Goal: Information Seeking & Learning: Learn about a topic

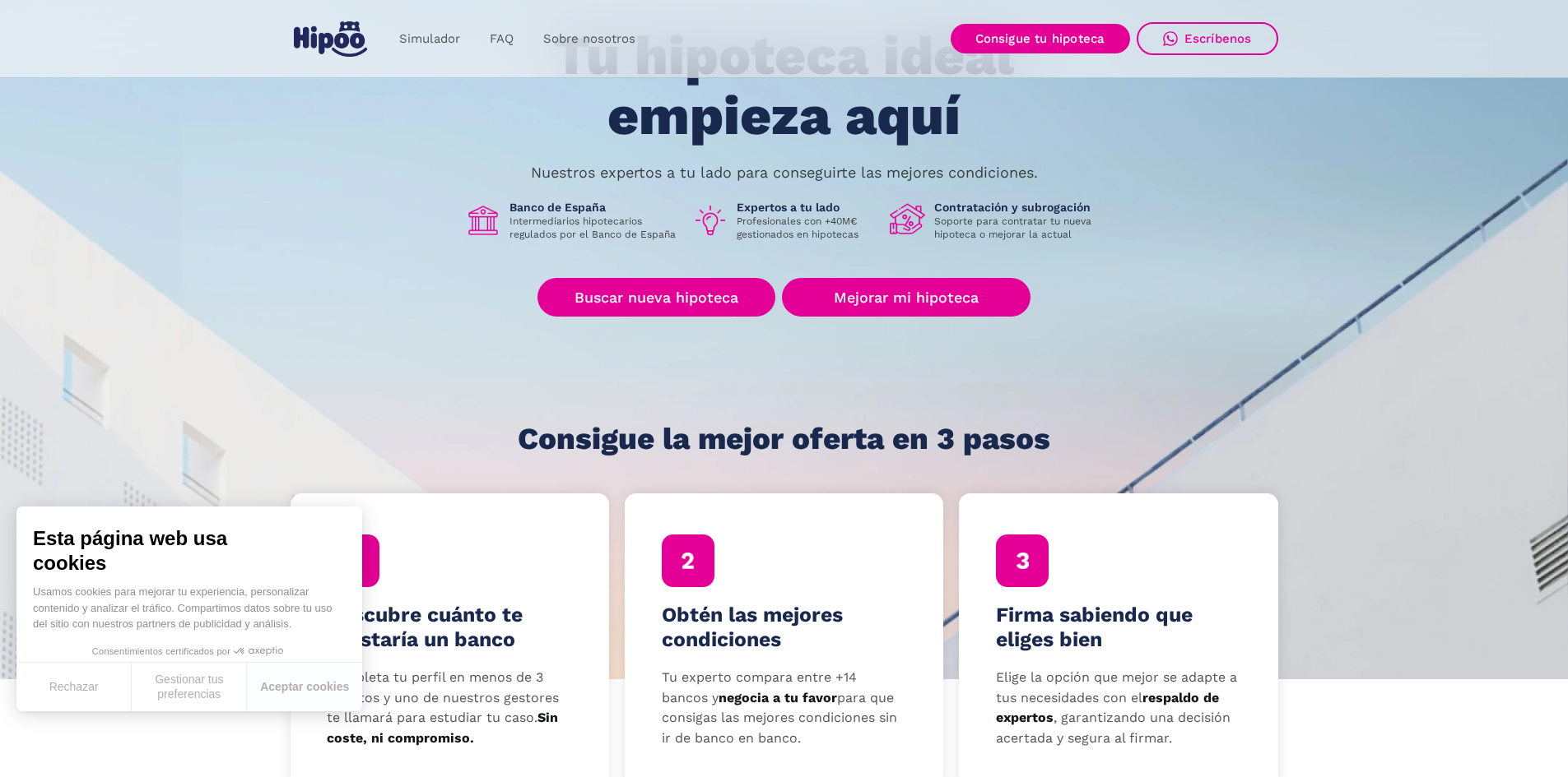
scroll to position [247, 0]
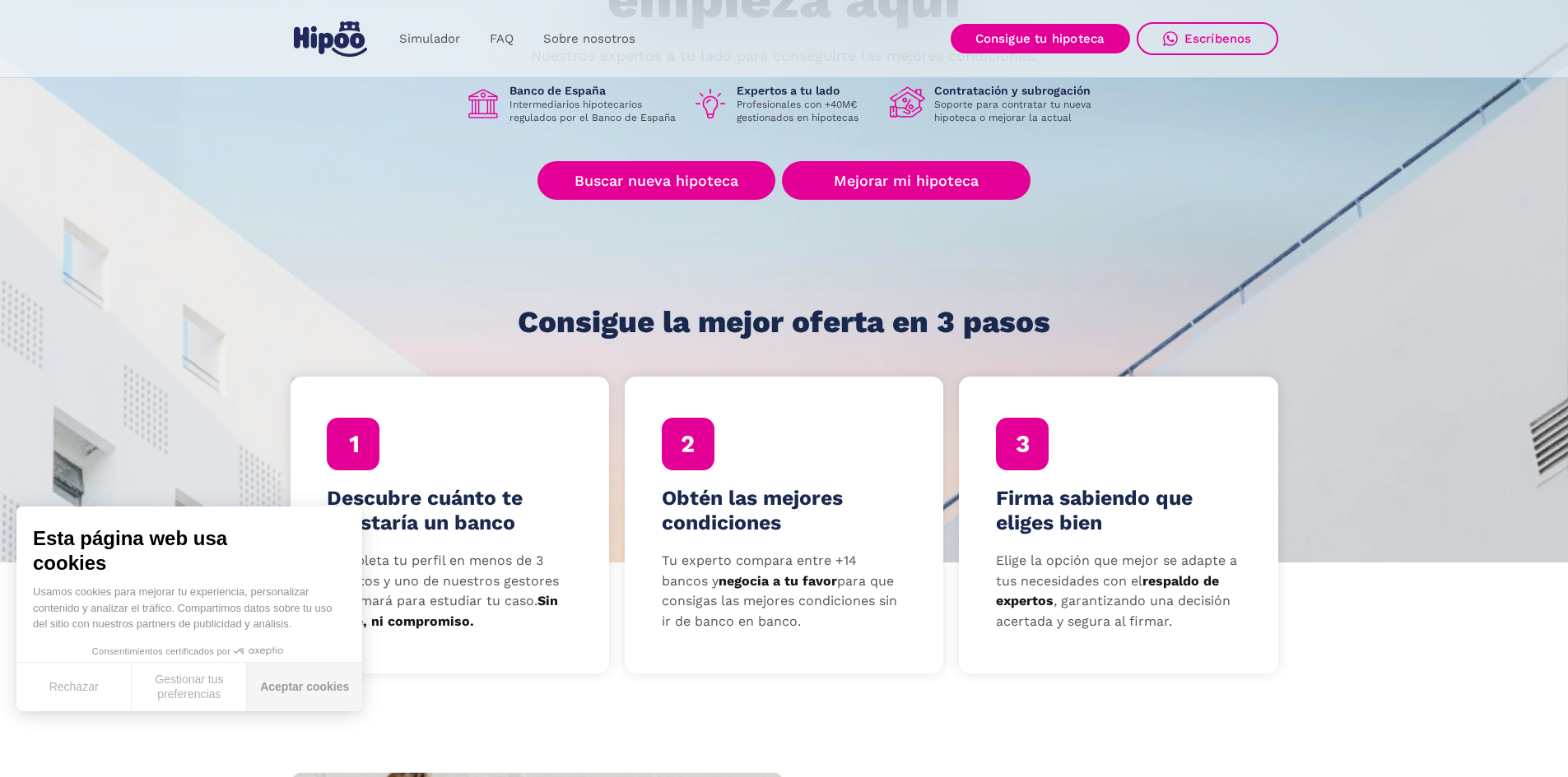
click at [257, 693] on button "Aceptar cookies" at bounding box center [304, 687] width 115 height 48
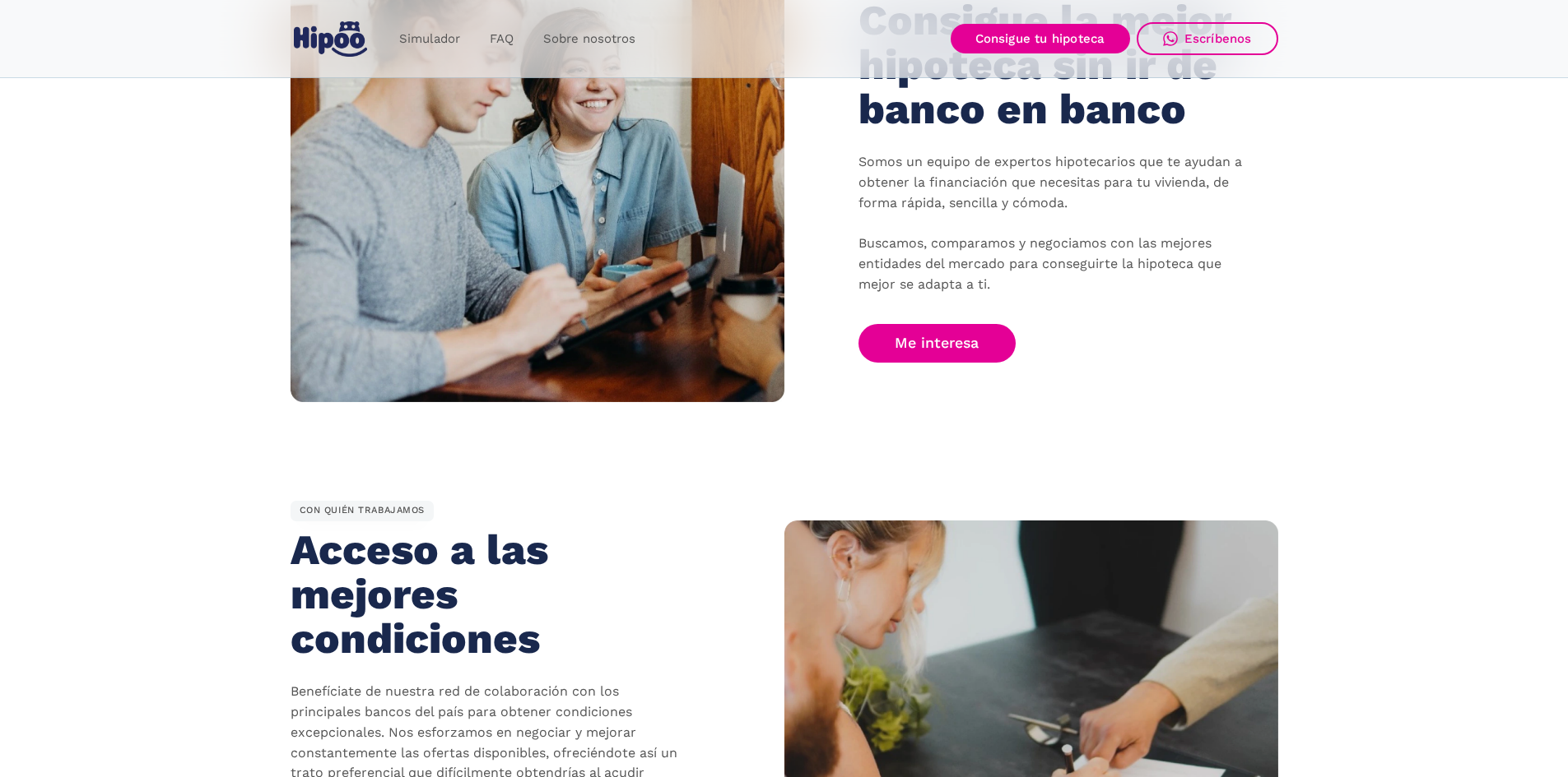
scroll to position [1069, 0]
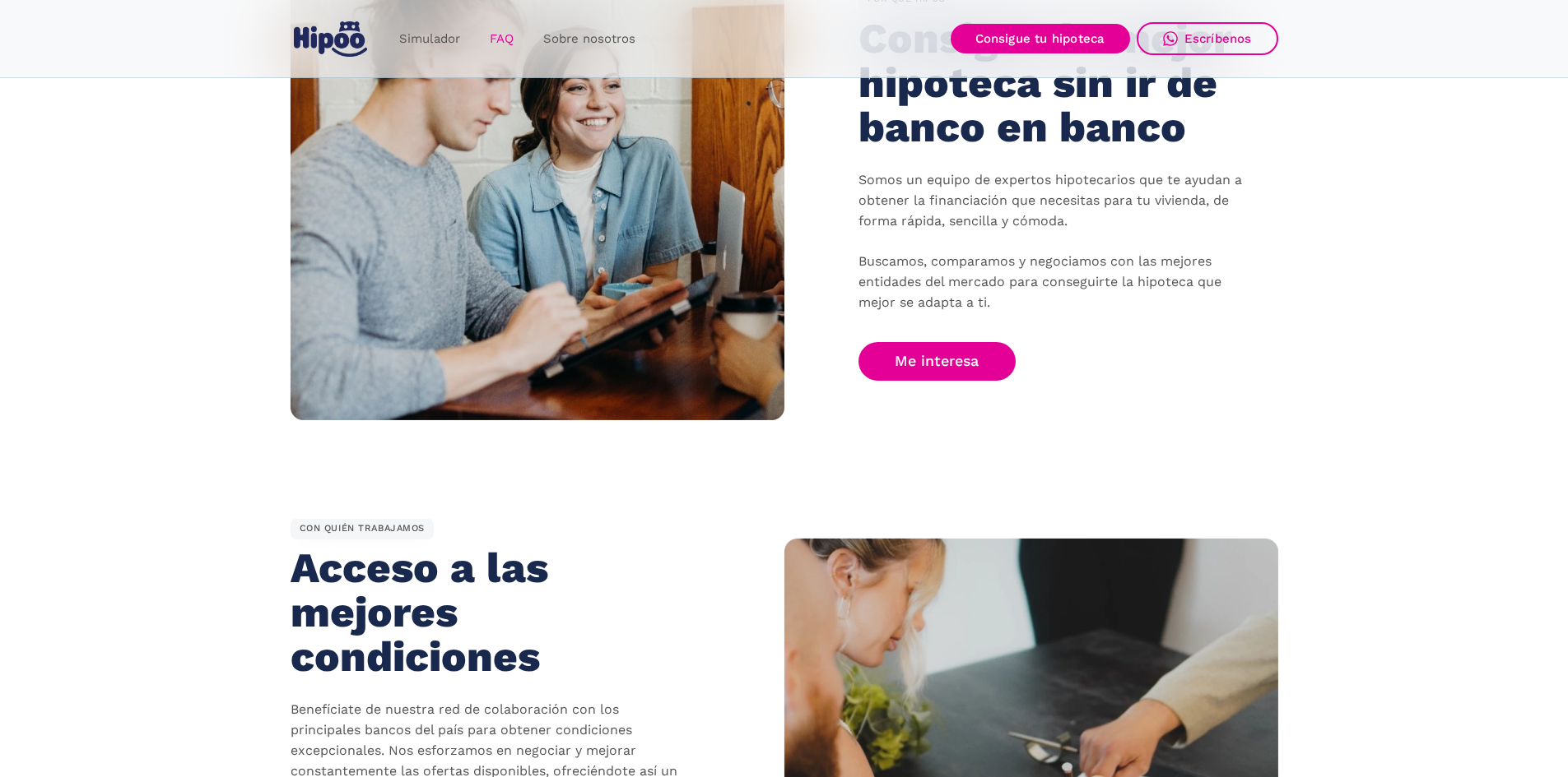
click at [502, 40] on link "FAQ" at bounding box center [502, 39] width 53 height 32
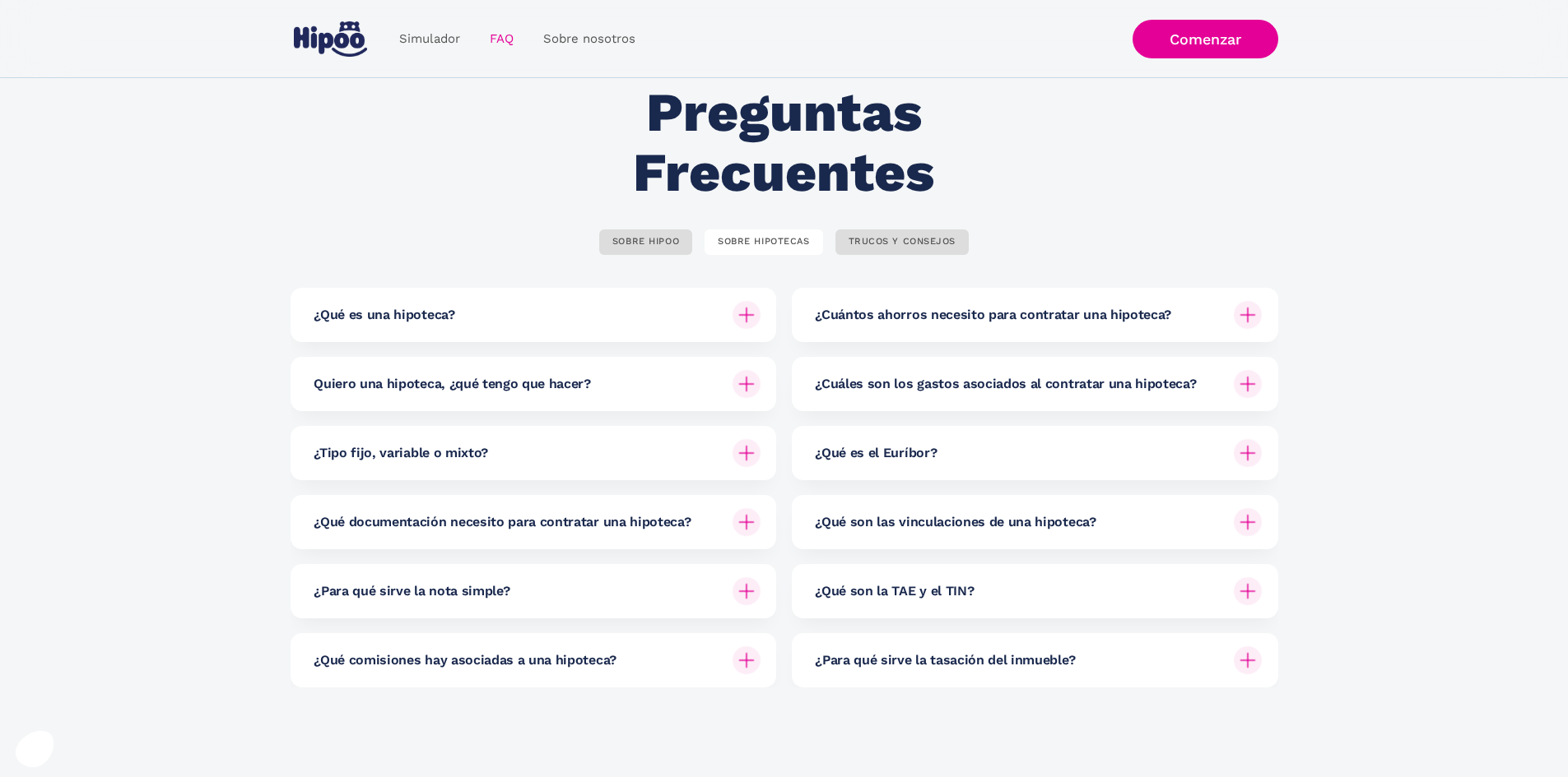
scroll to position [82, 0]
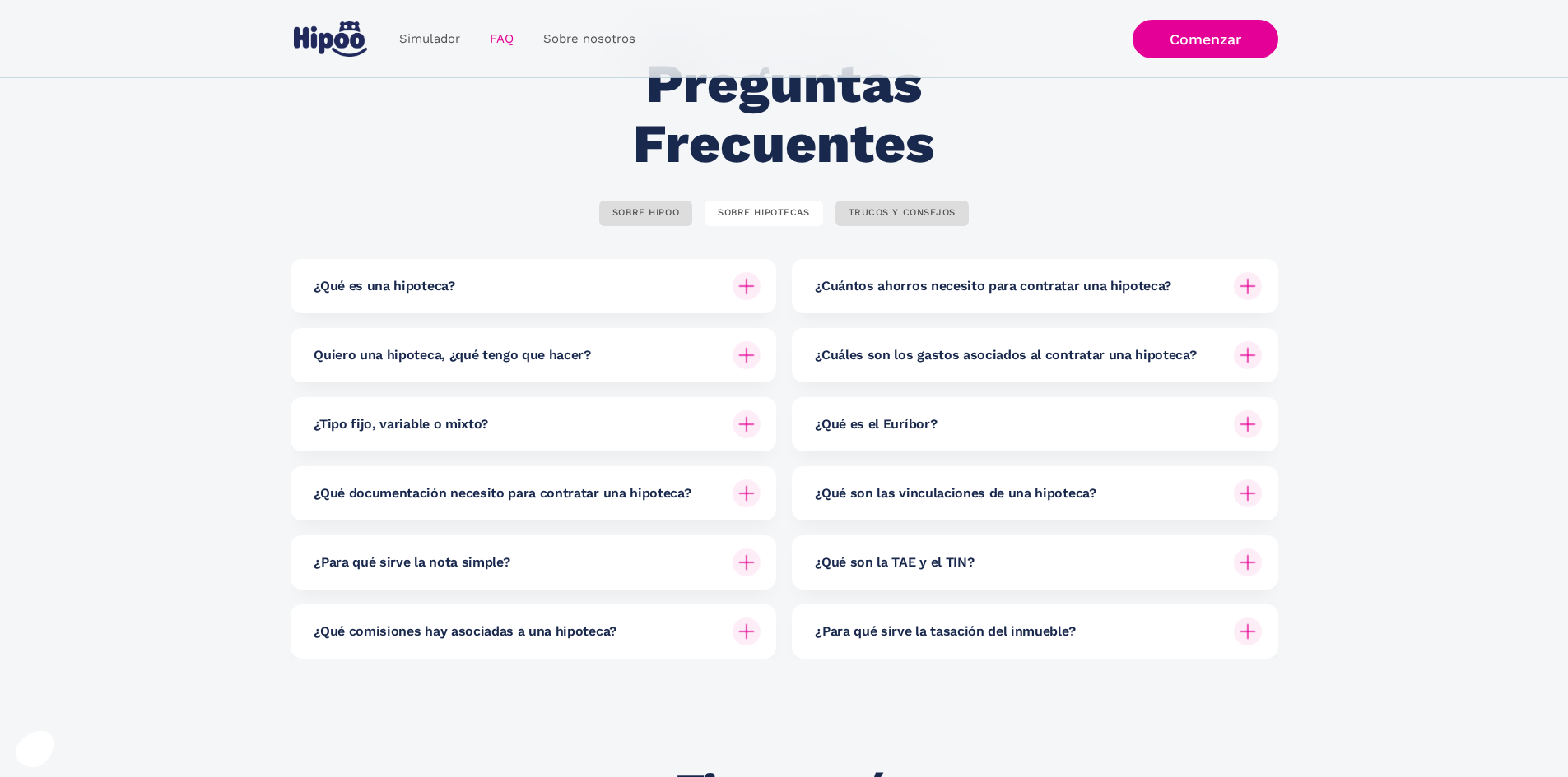
click at [1240, 286] on img at bounding box center [1248, 286] width 28 height 28
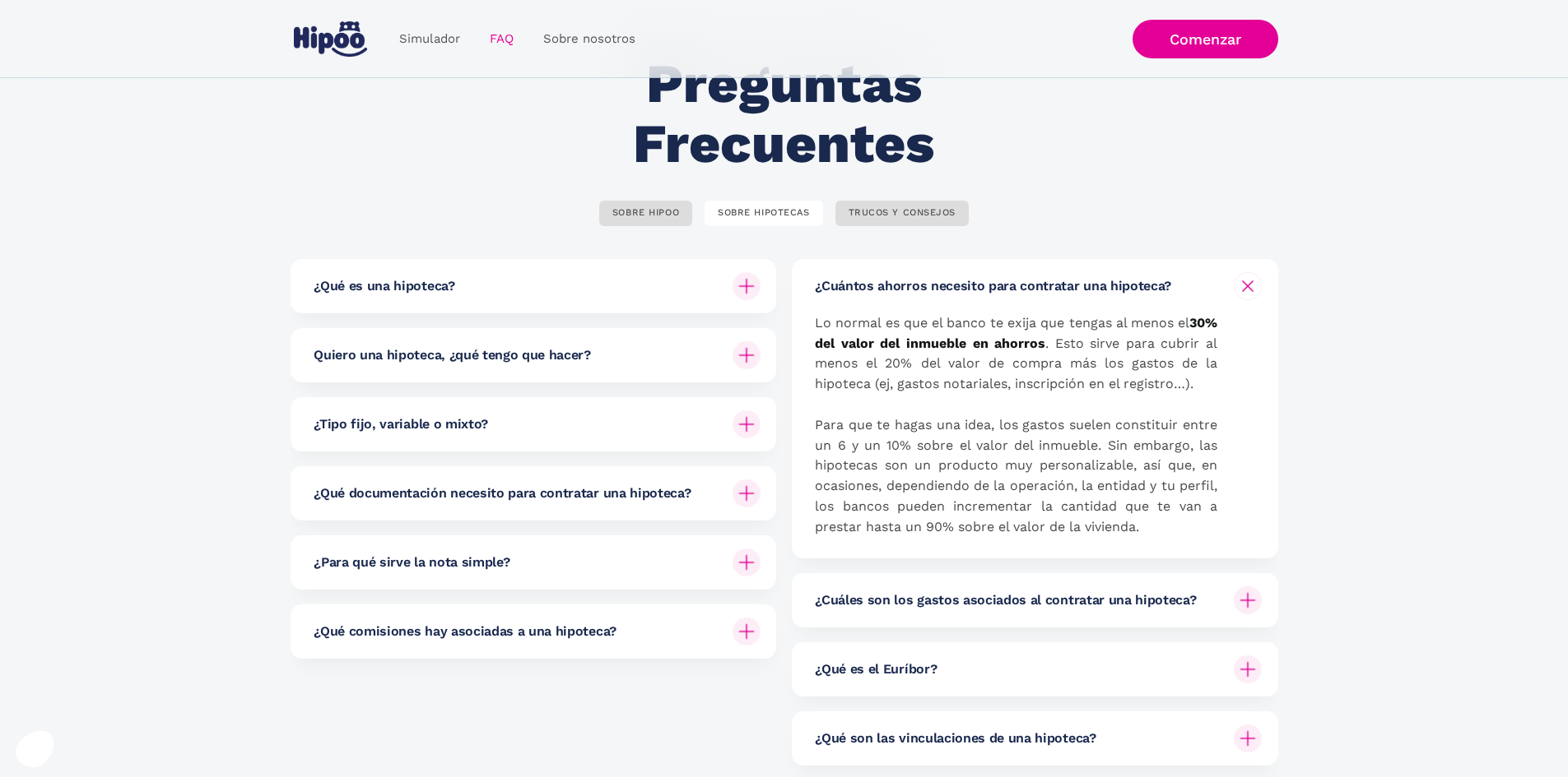
click at [741, 357] on img at bounding box center [747, 356] width 28 height 28
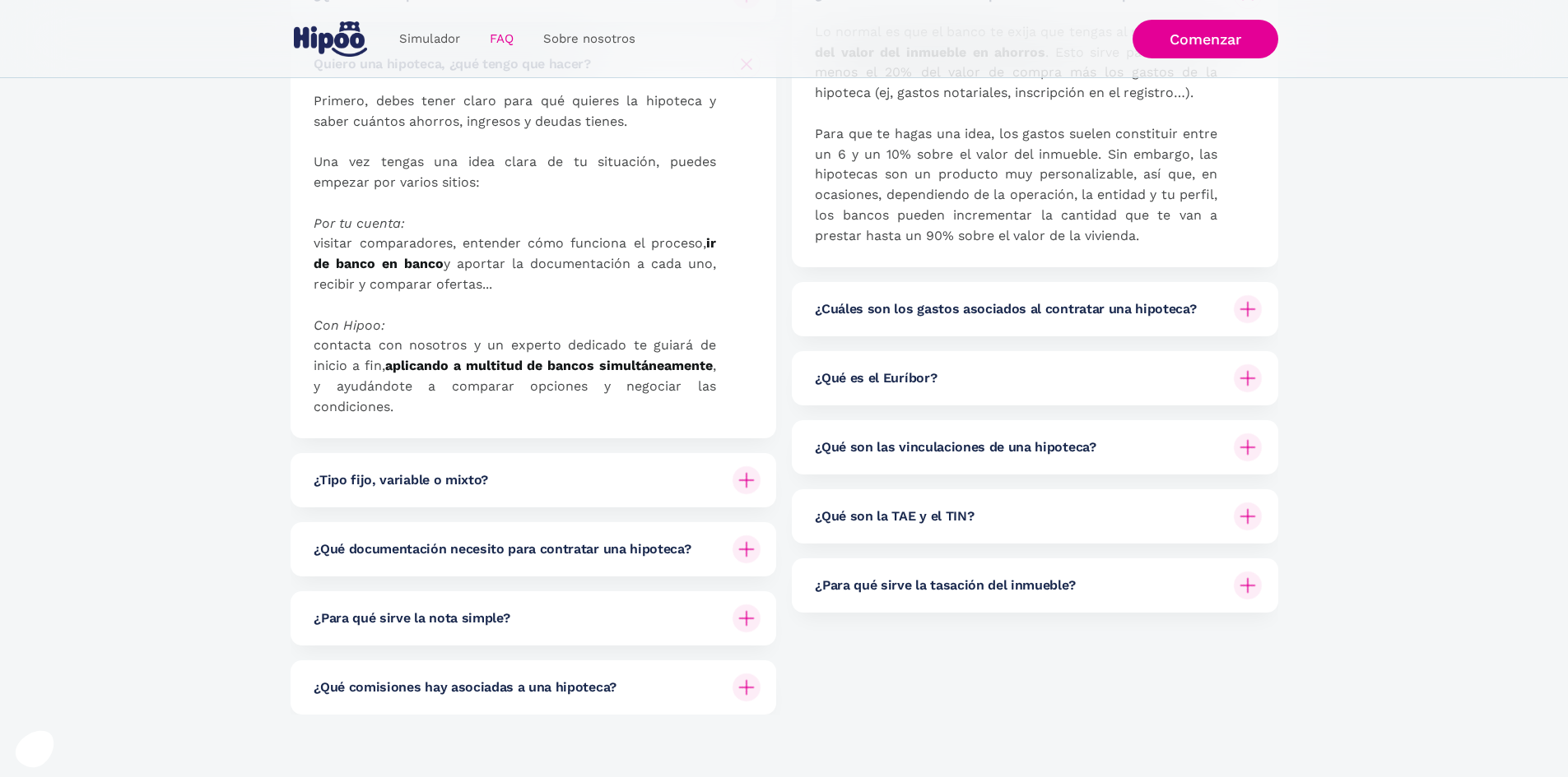
scroll to position [411, 0]
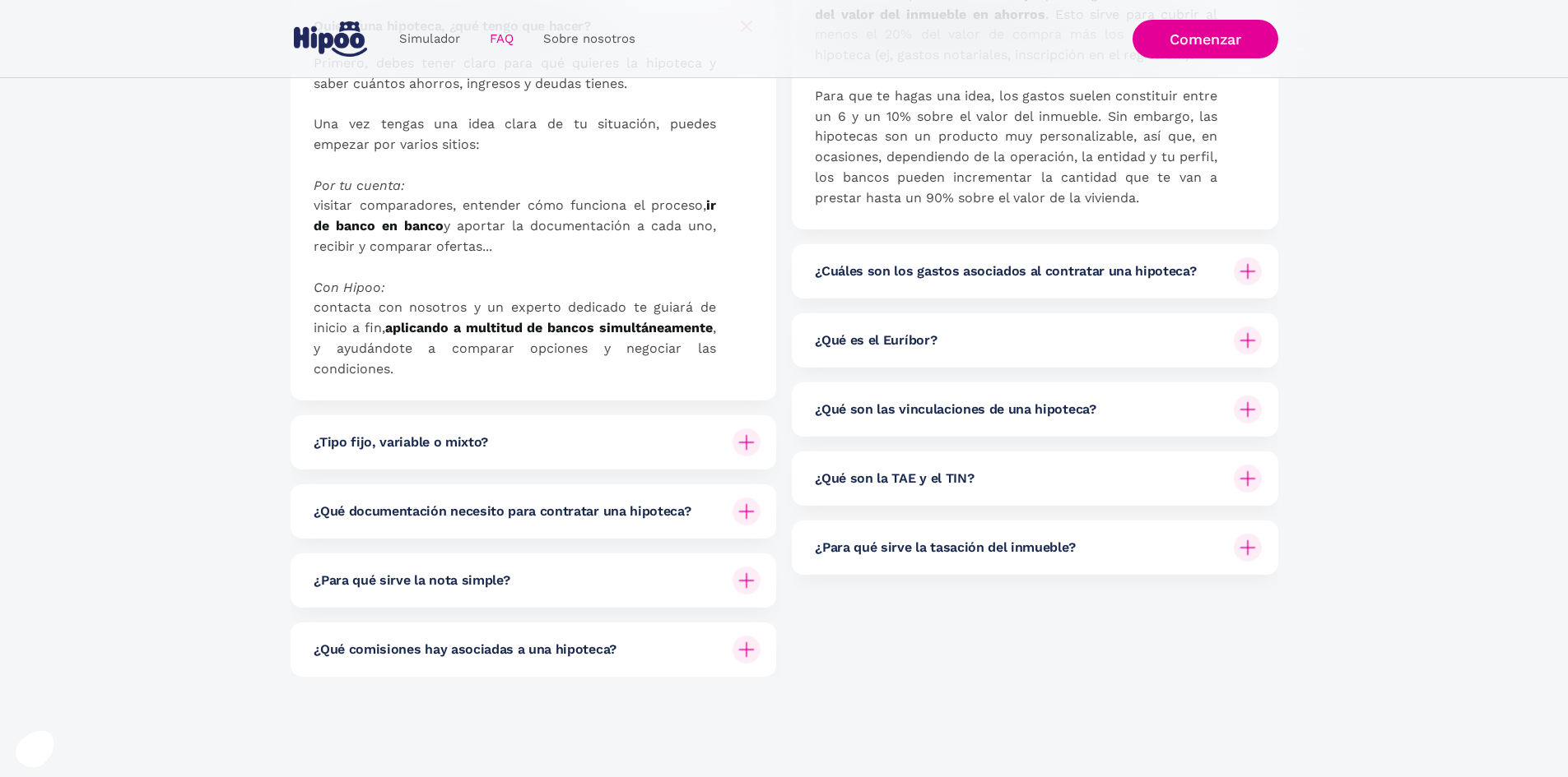
click at [741, 429] on img at bounding box center [747, 443] width 28 height 28
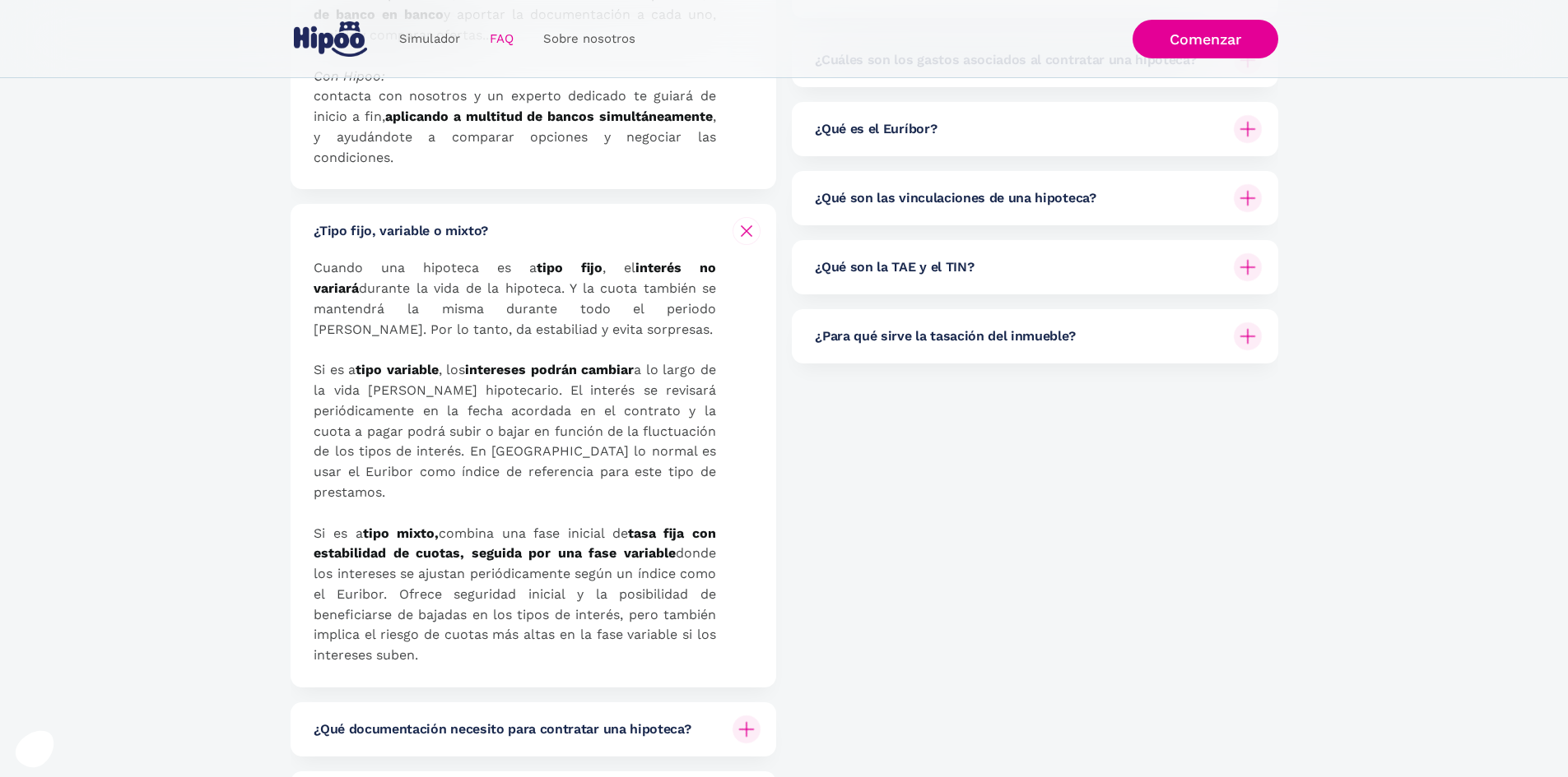
scroll to position [740, 0]
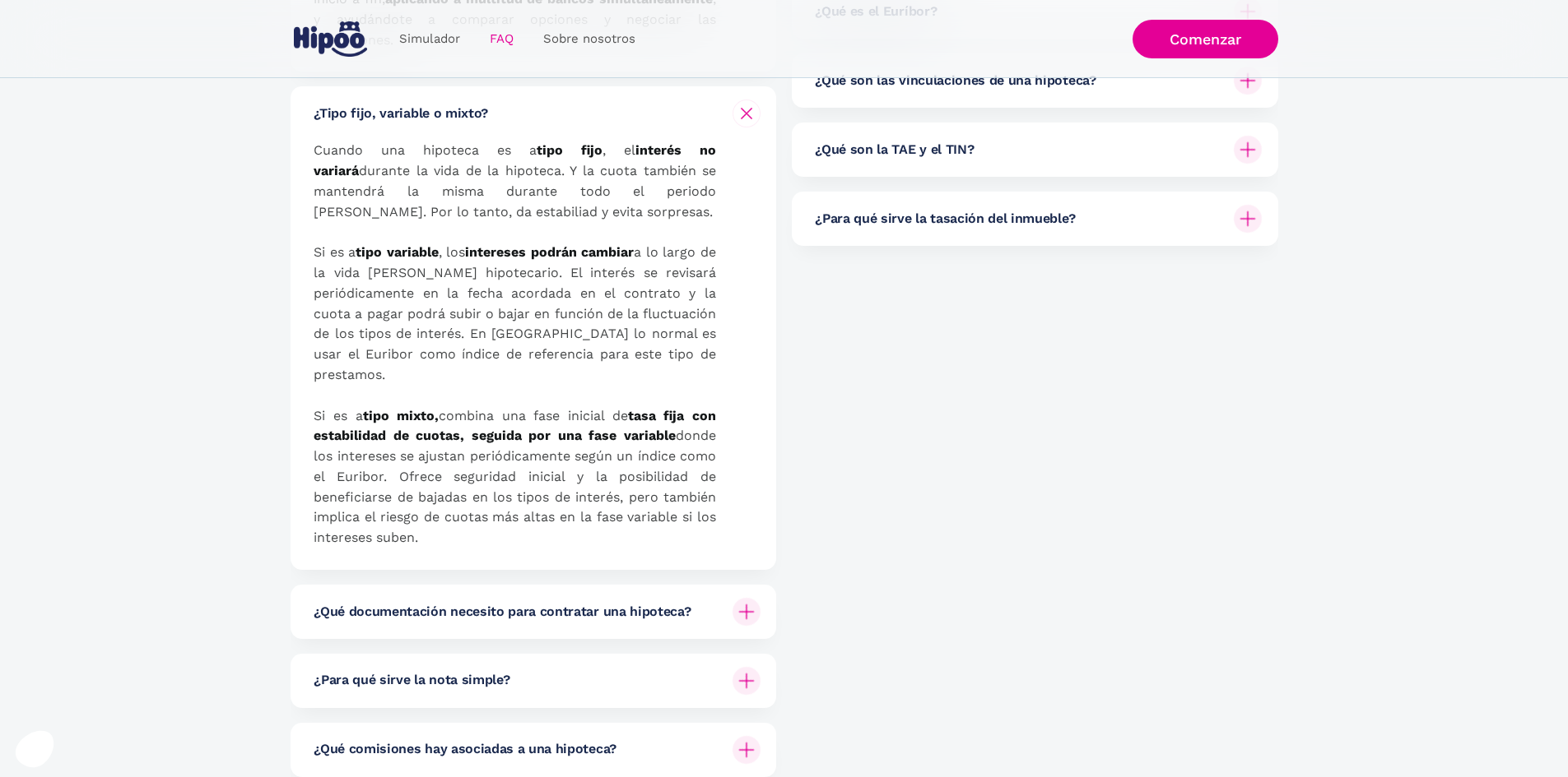
click at [674, 603] on h6 "¿Qué documentación necesito para contratar una hipoteca?" at bounding box center [502, 612] width 377 height 18
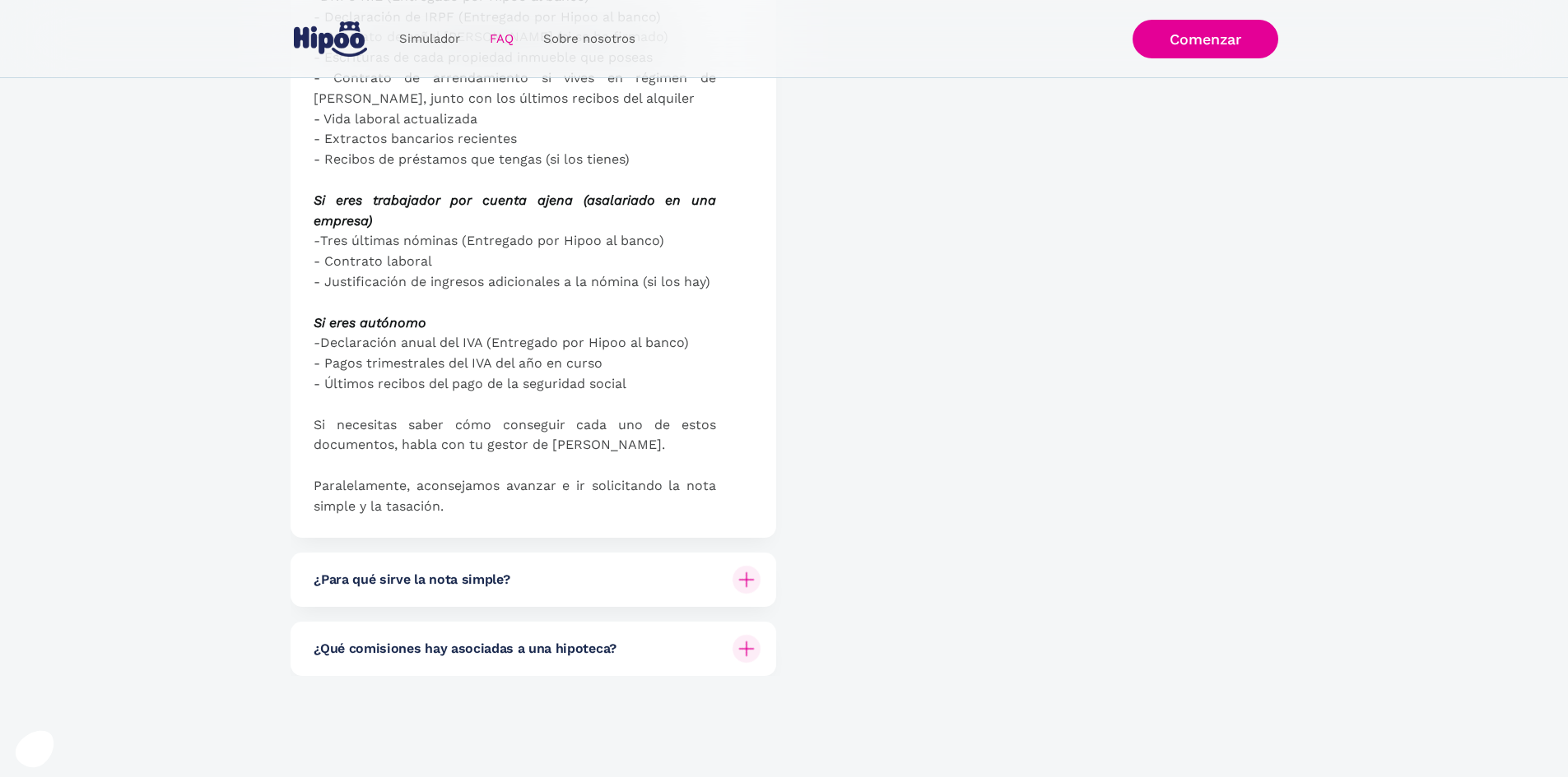
scroll to position [1646, 0]
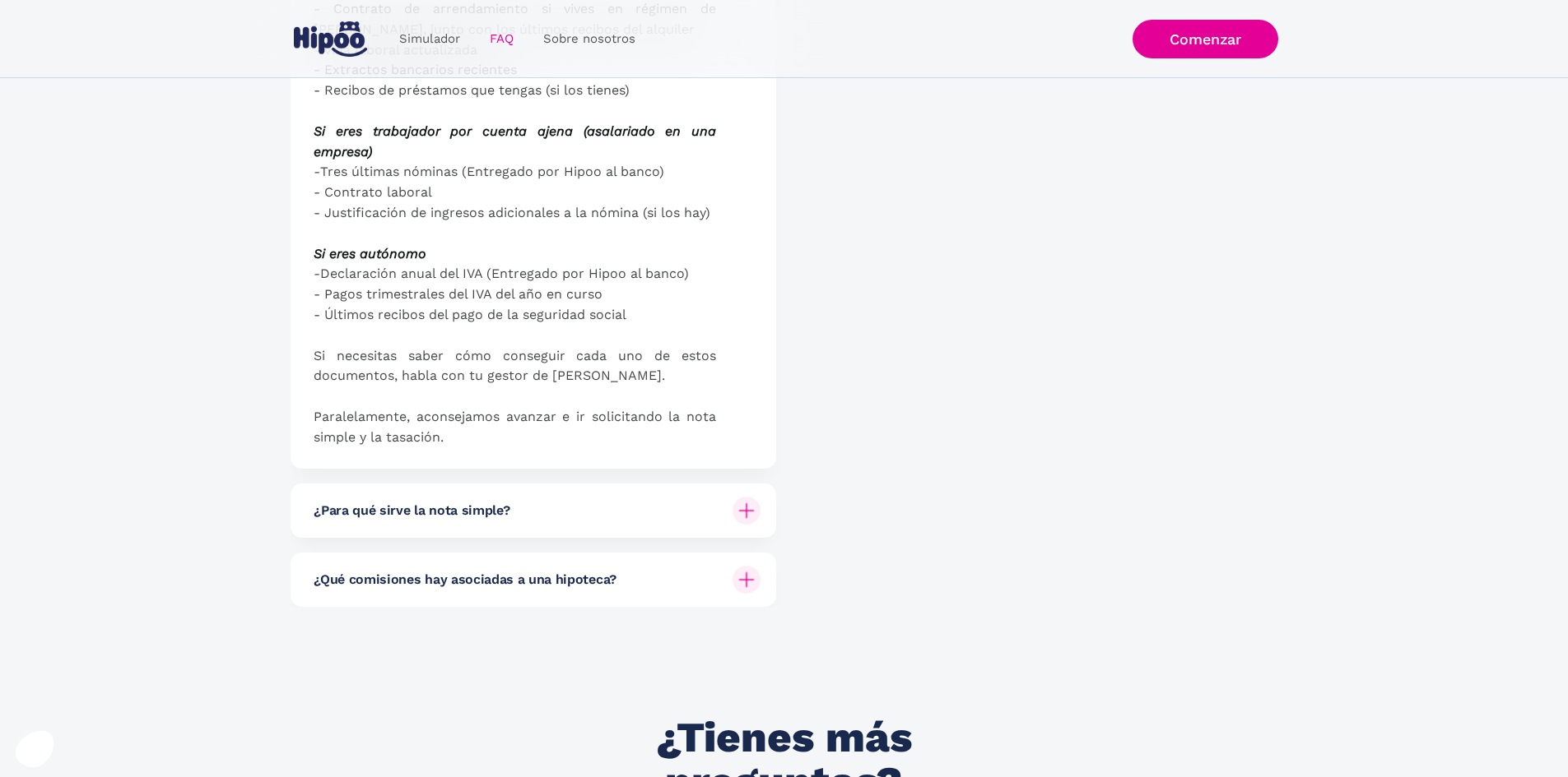
click at [740, 497] on img at bounding box center [747, 511] width 28 height 28
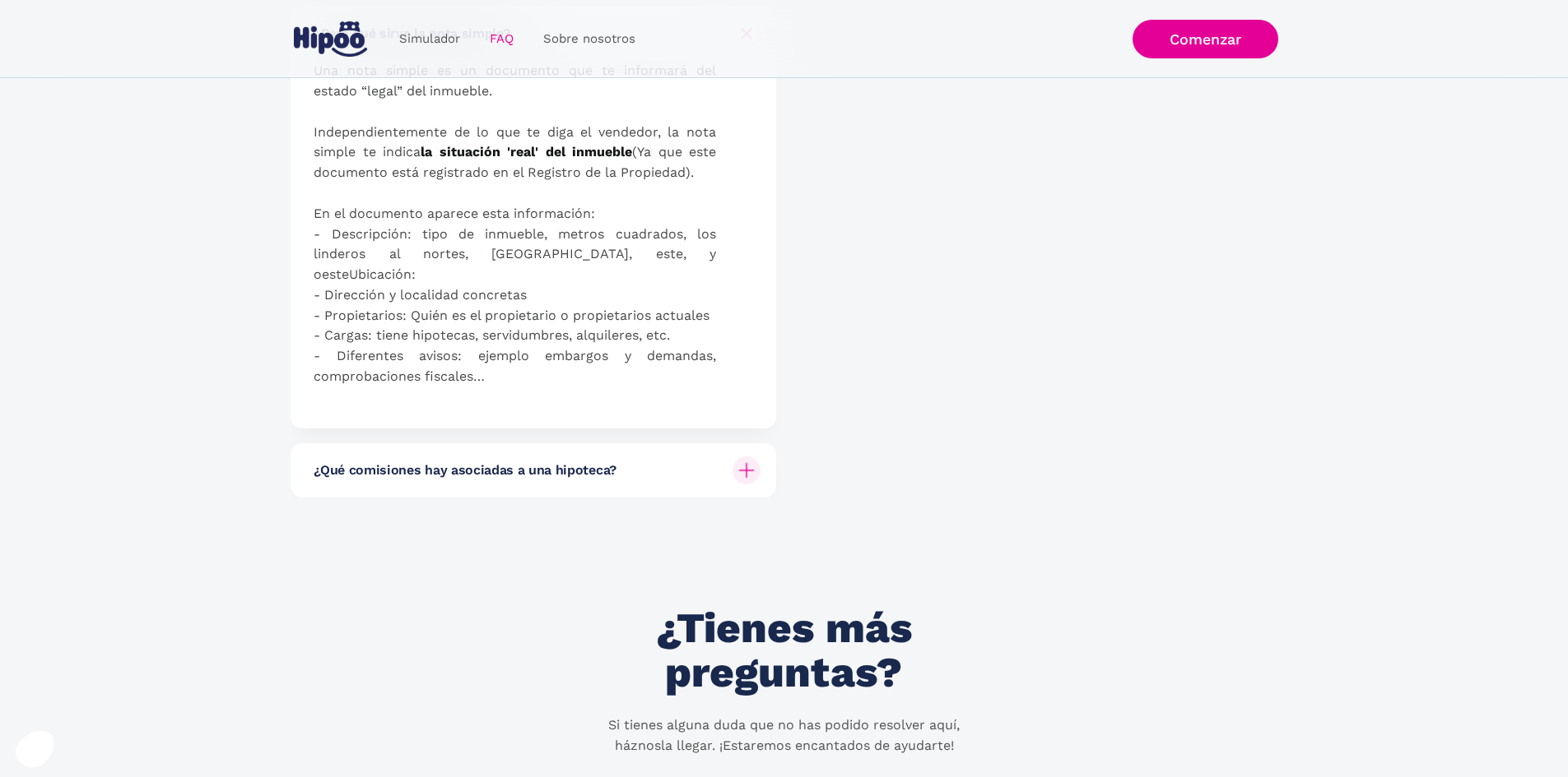
scroll to position [2139, 0]
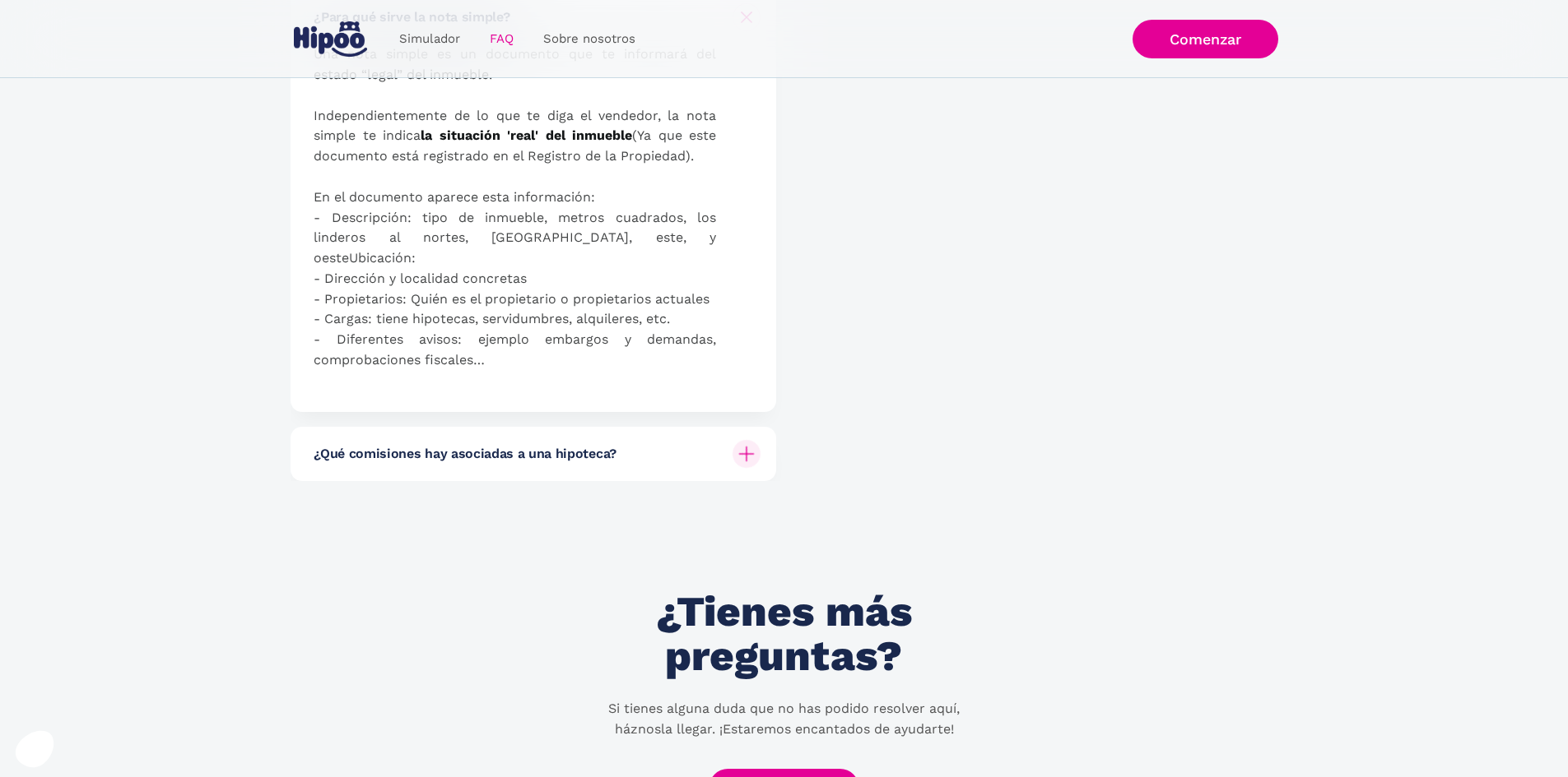
click at [742, 440] on img at bounding box center [747, 454] width 28 height 28
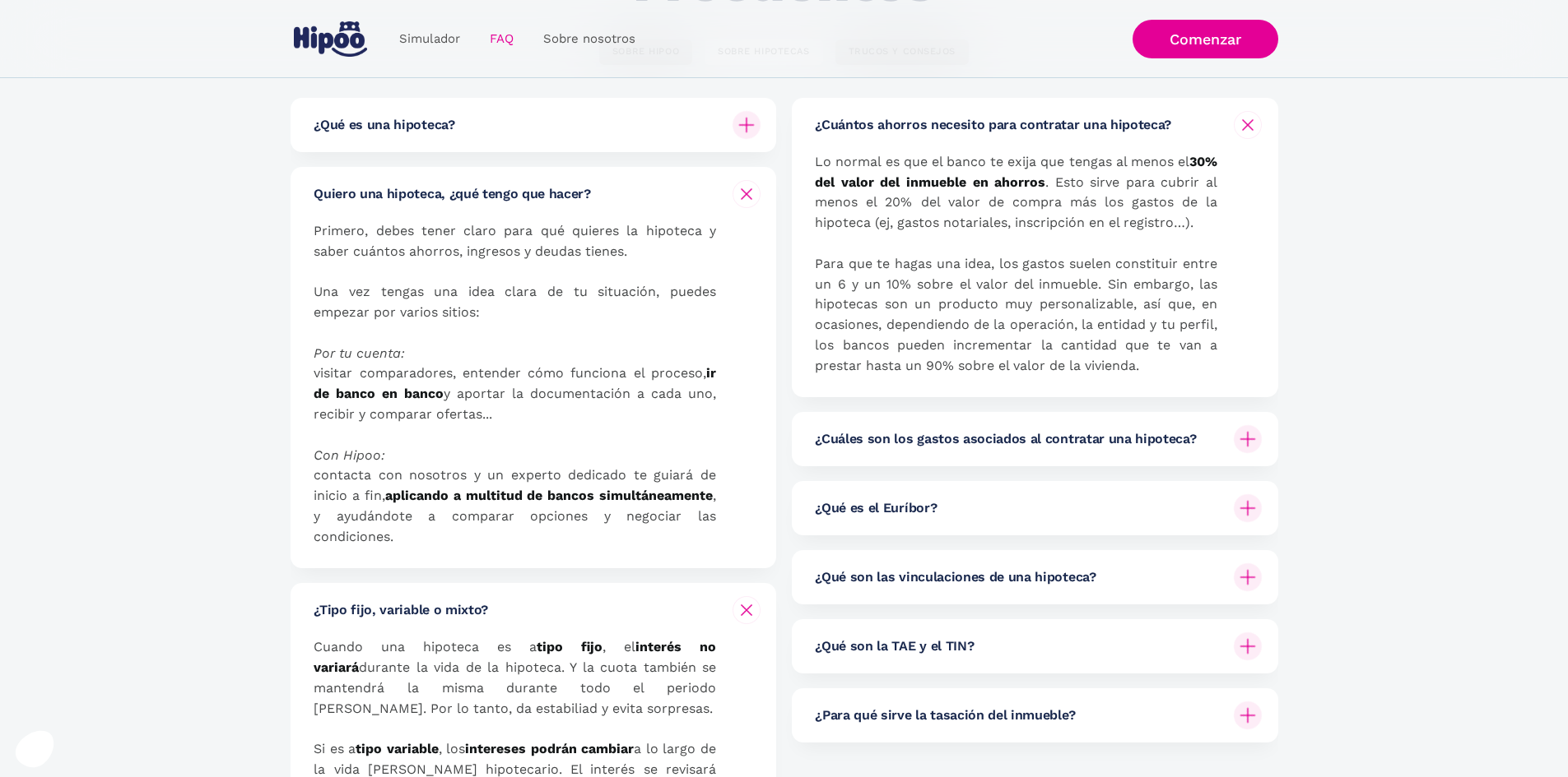
scroll to position [247, 0]
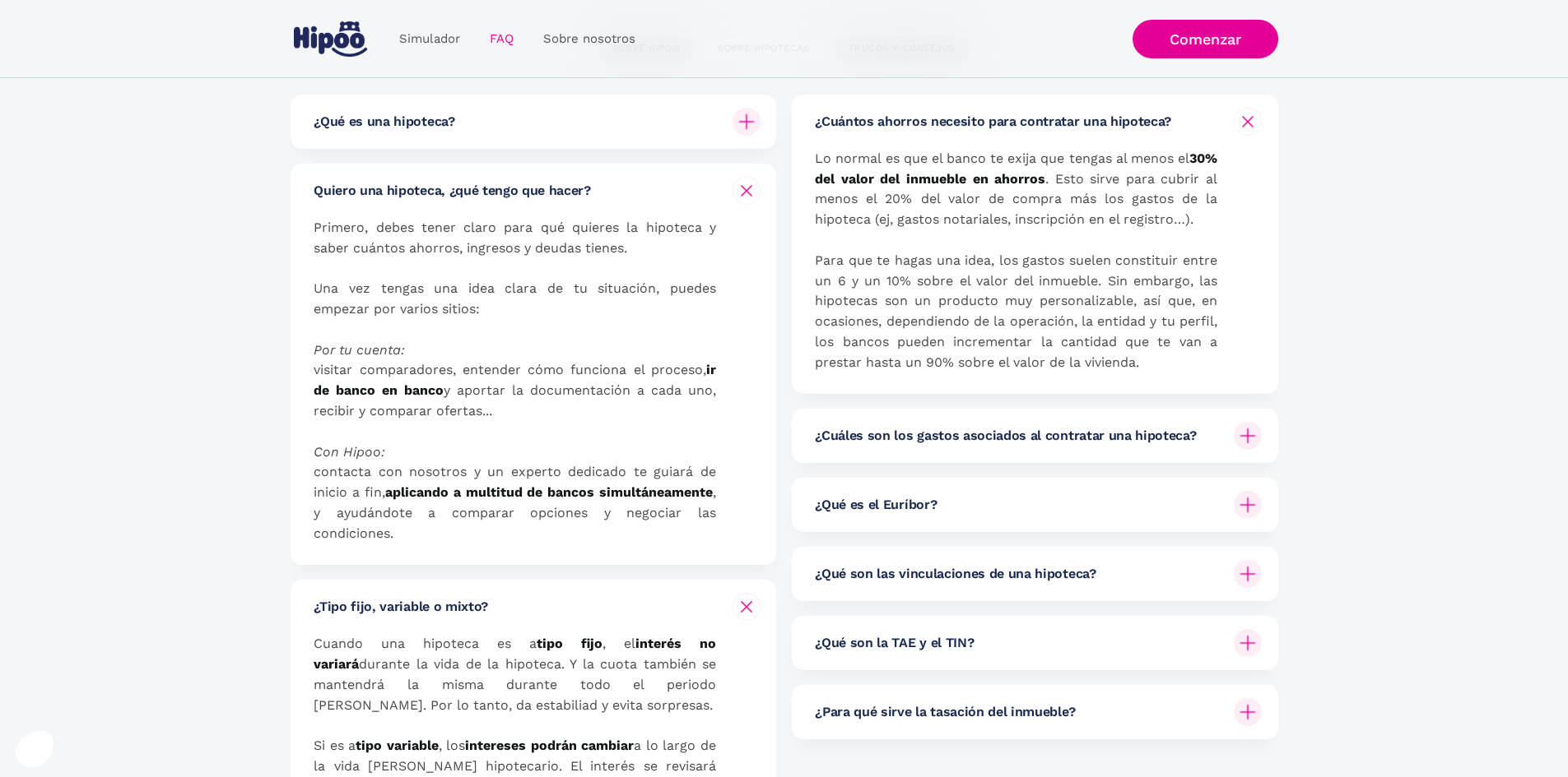
click at [1237, 432] on img at bounding box center [1248, 436] width 28 height 28
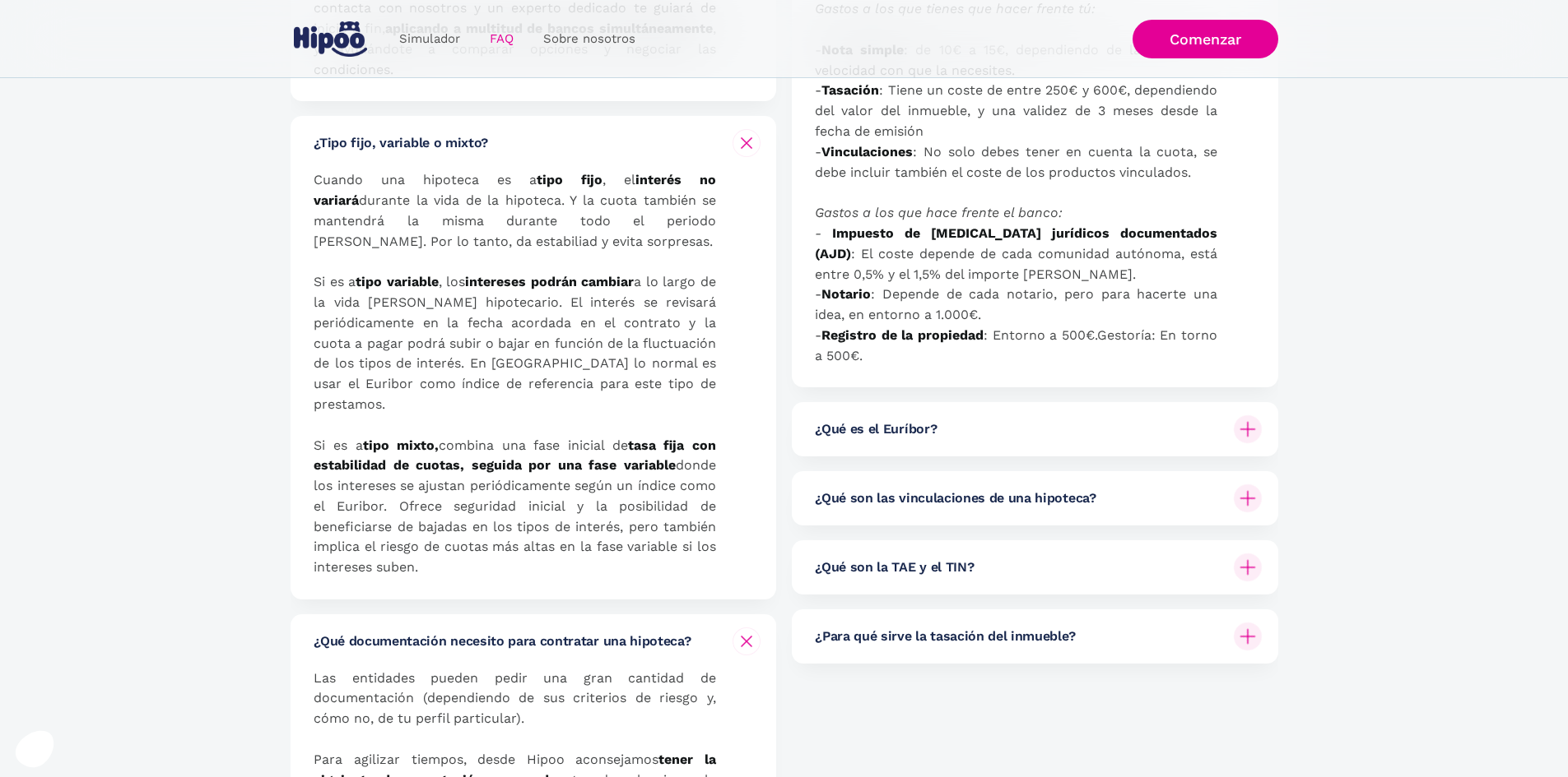
scroll to position [740, 0]
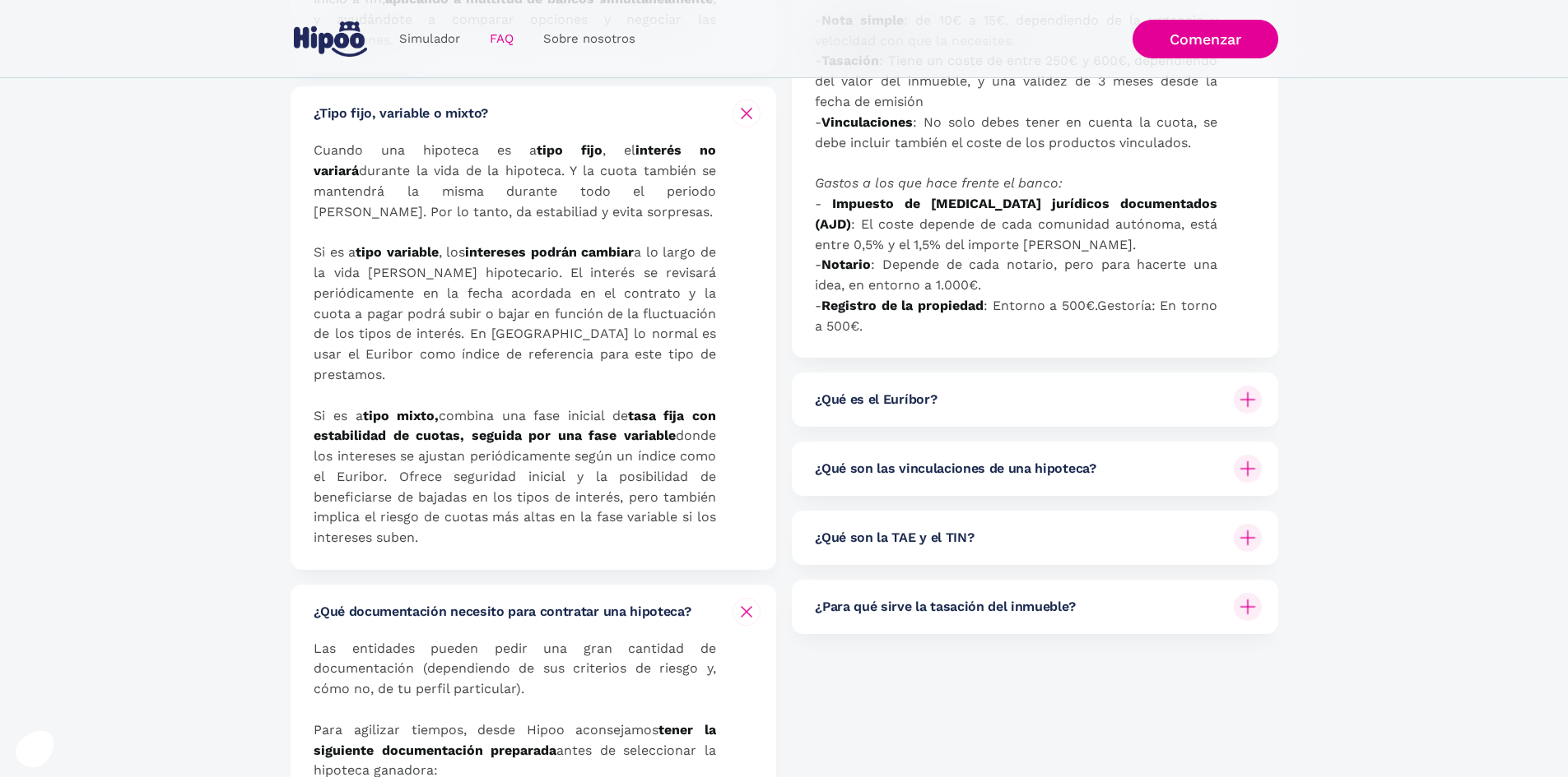
click at [1244, 464] on img at bounding box center [1248, 469] width 28 height 28
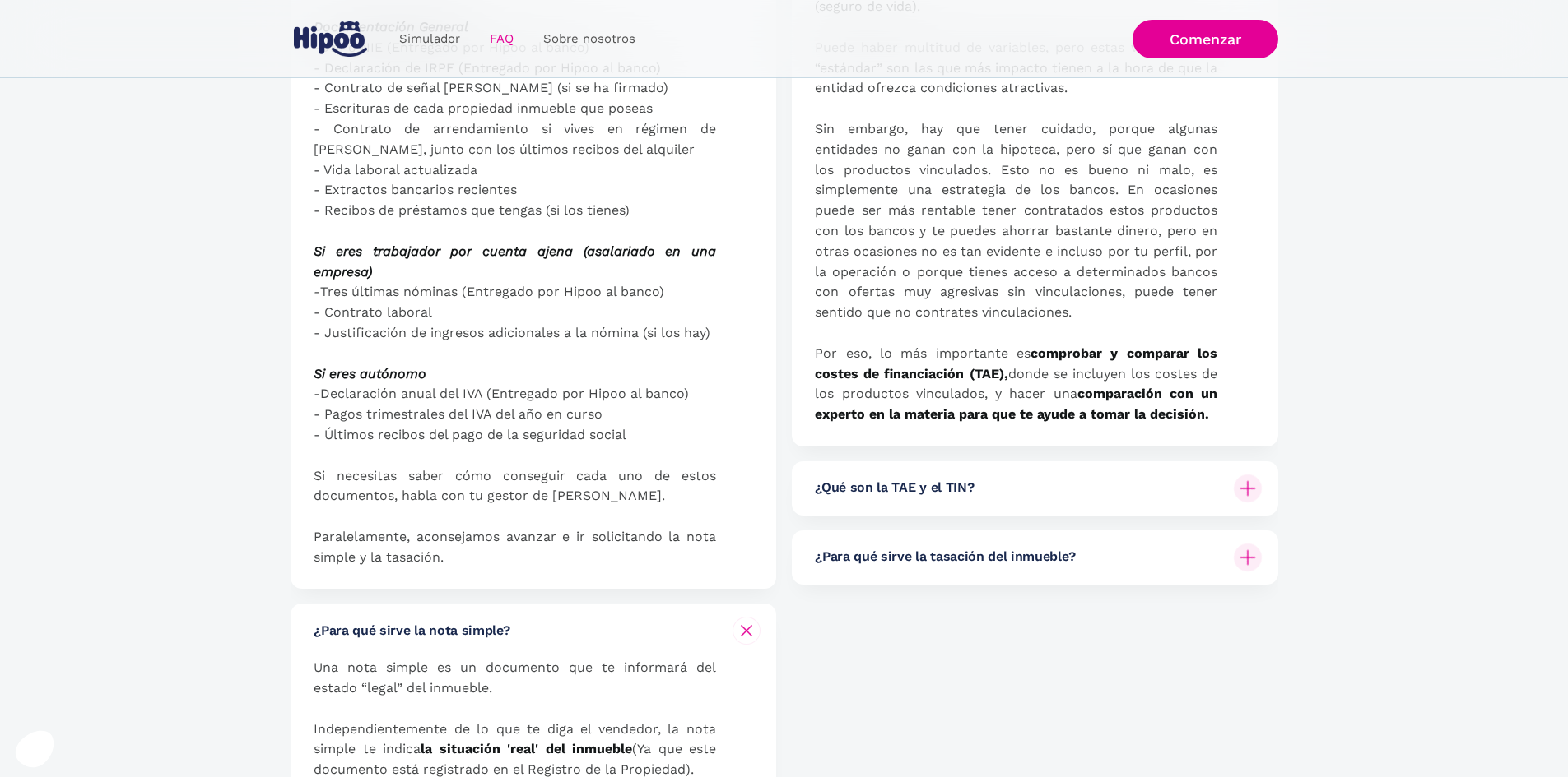
scroll to position [1563, 0]
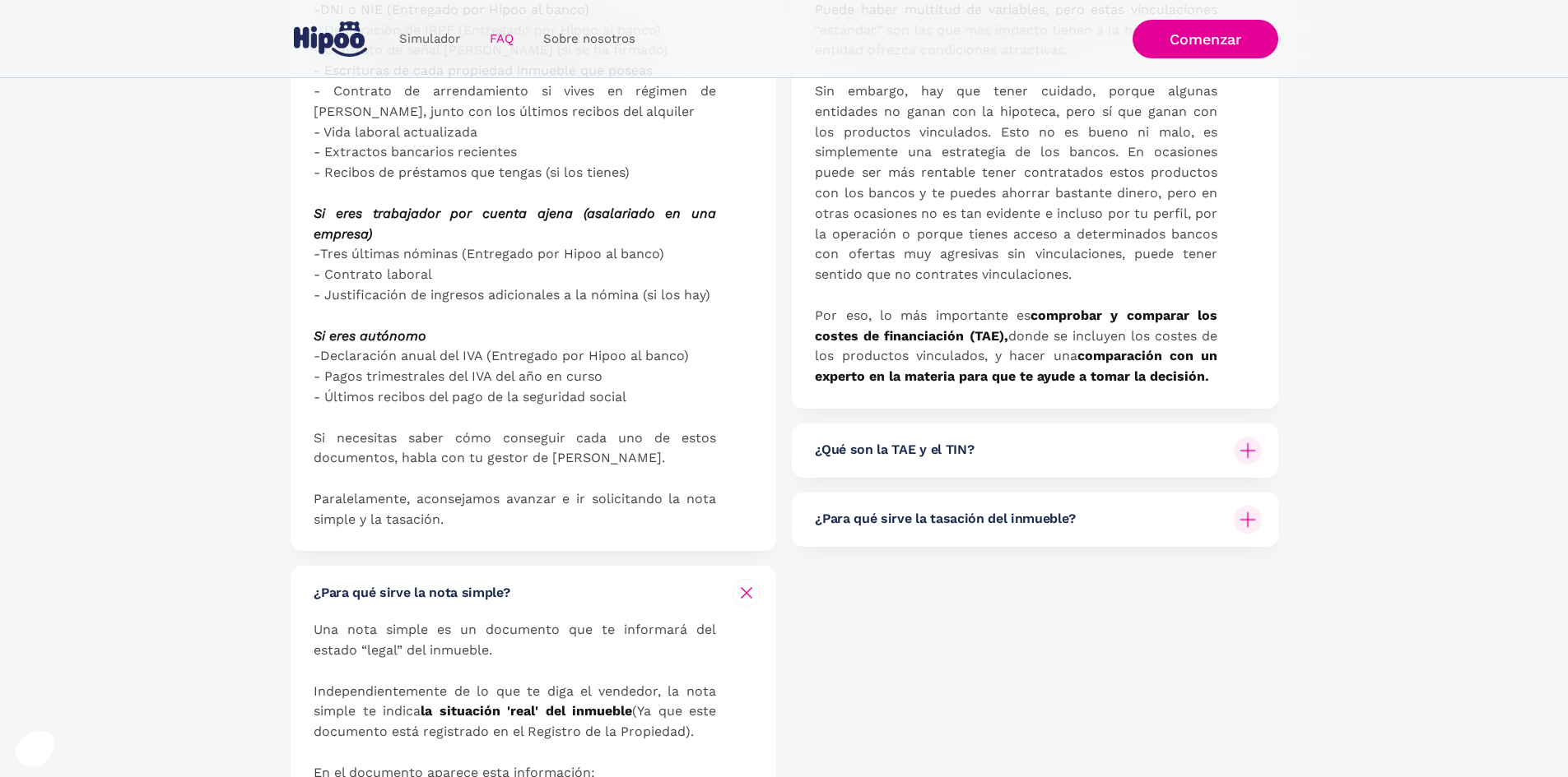
click at [1254, 454] on img at bounding box center [1248, 451] width 28 height 28
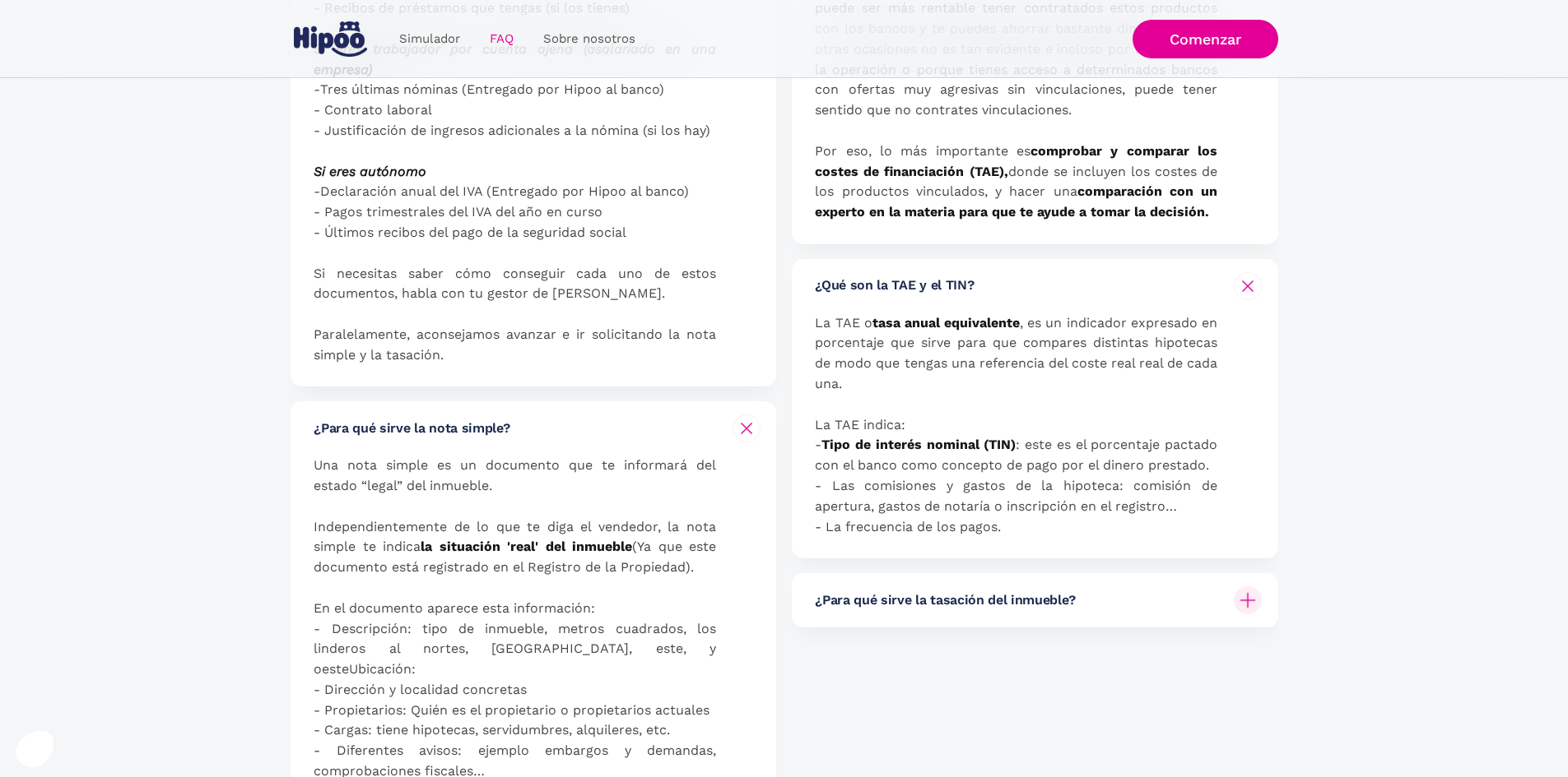
scroll to position [1810, 0]
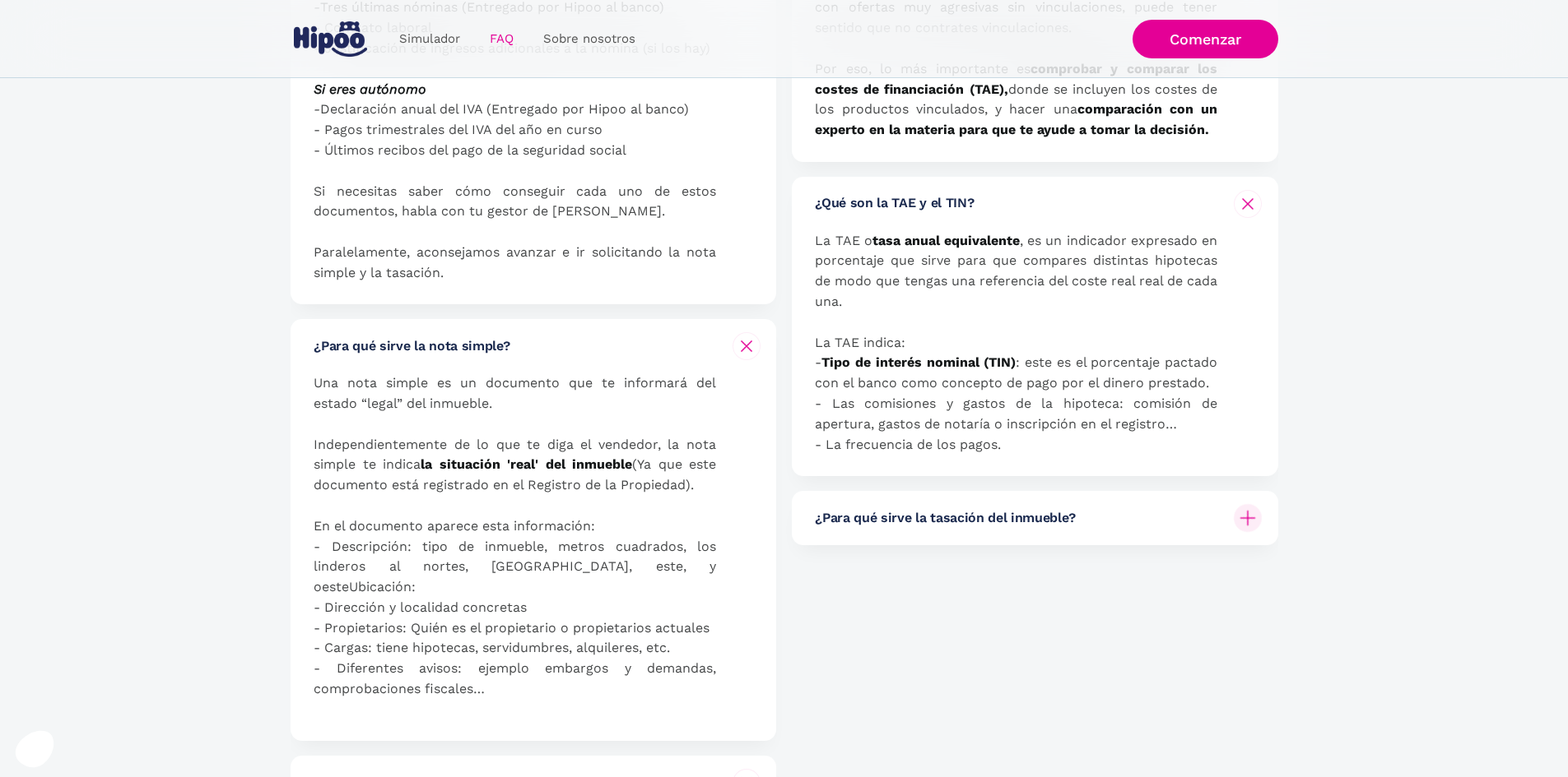
click at [1239, 513] on img at bounding box center [1248, 519] width 28 height 28
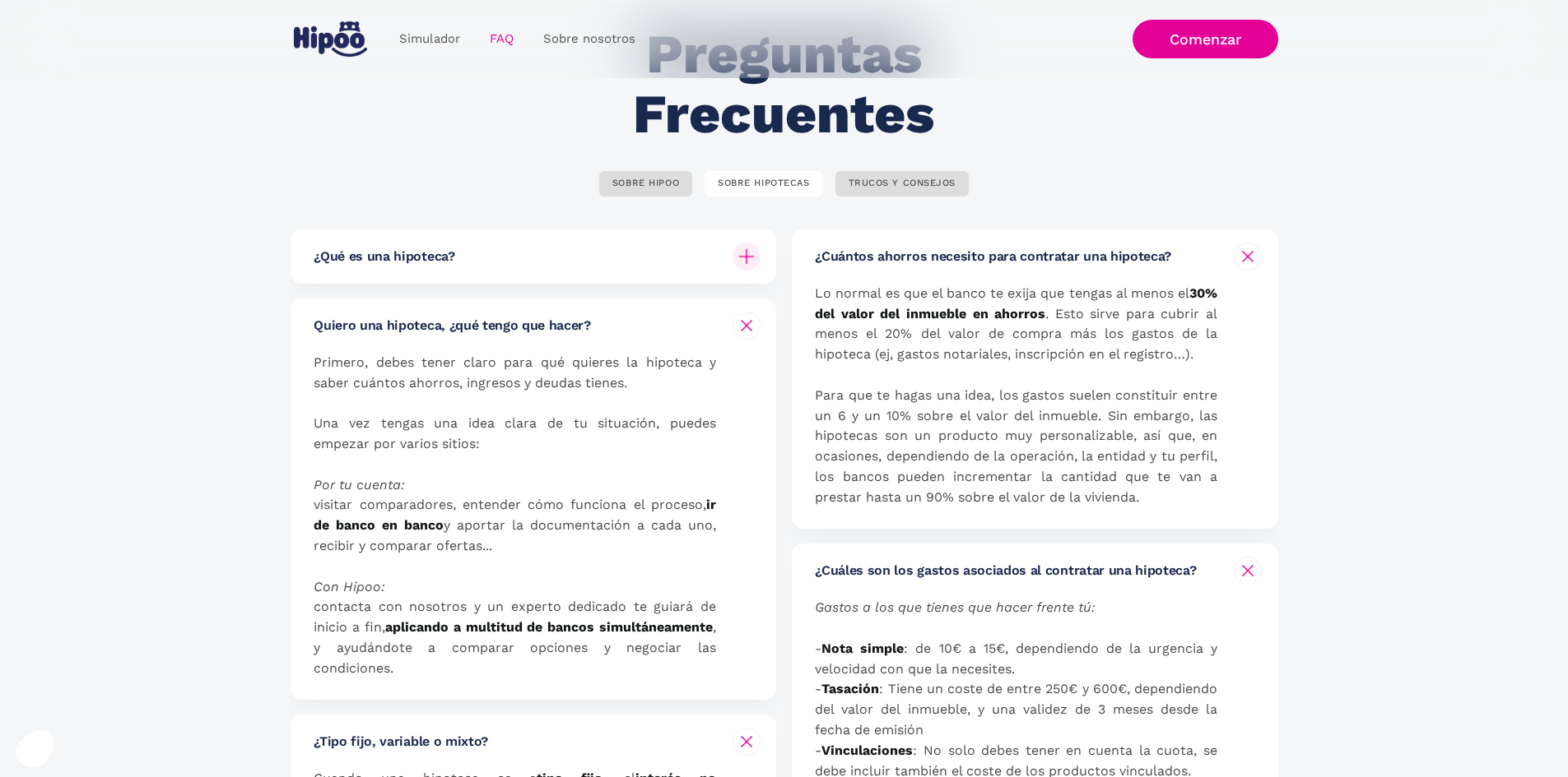
scroll to position [0, 0]
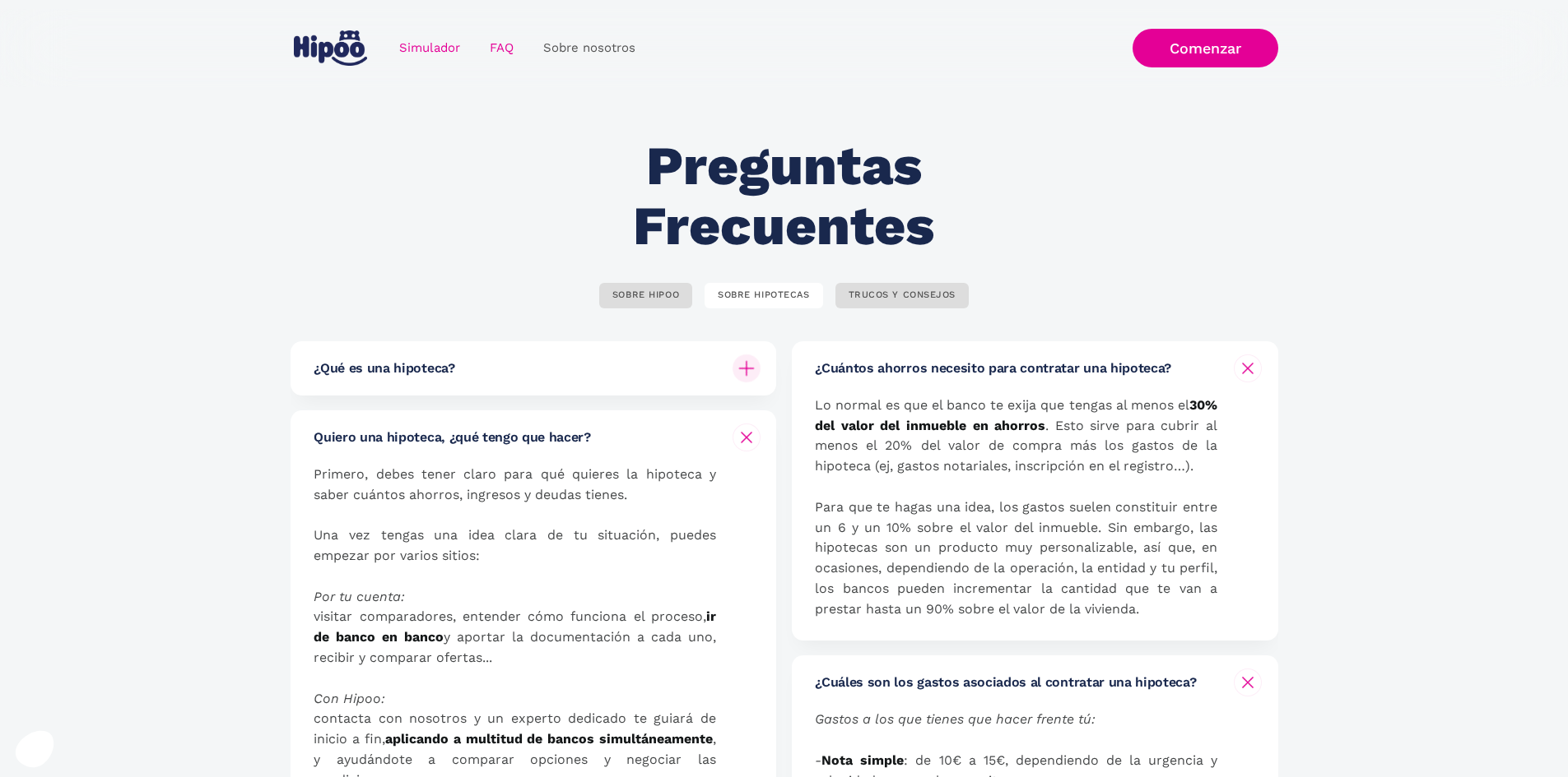
click at [428, 46] on link "Simulador" at bounding box center [429, 48] width 91 height 32
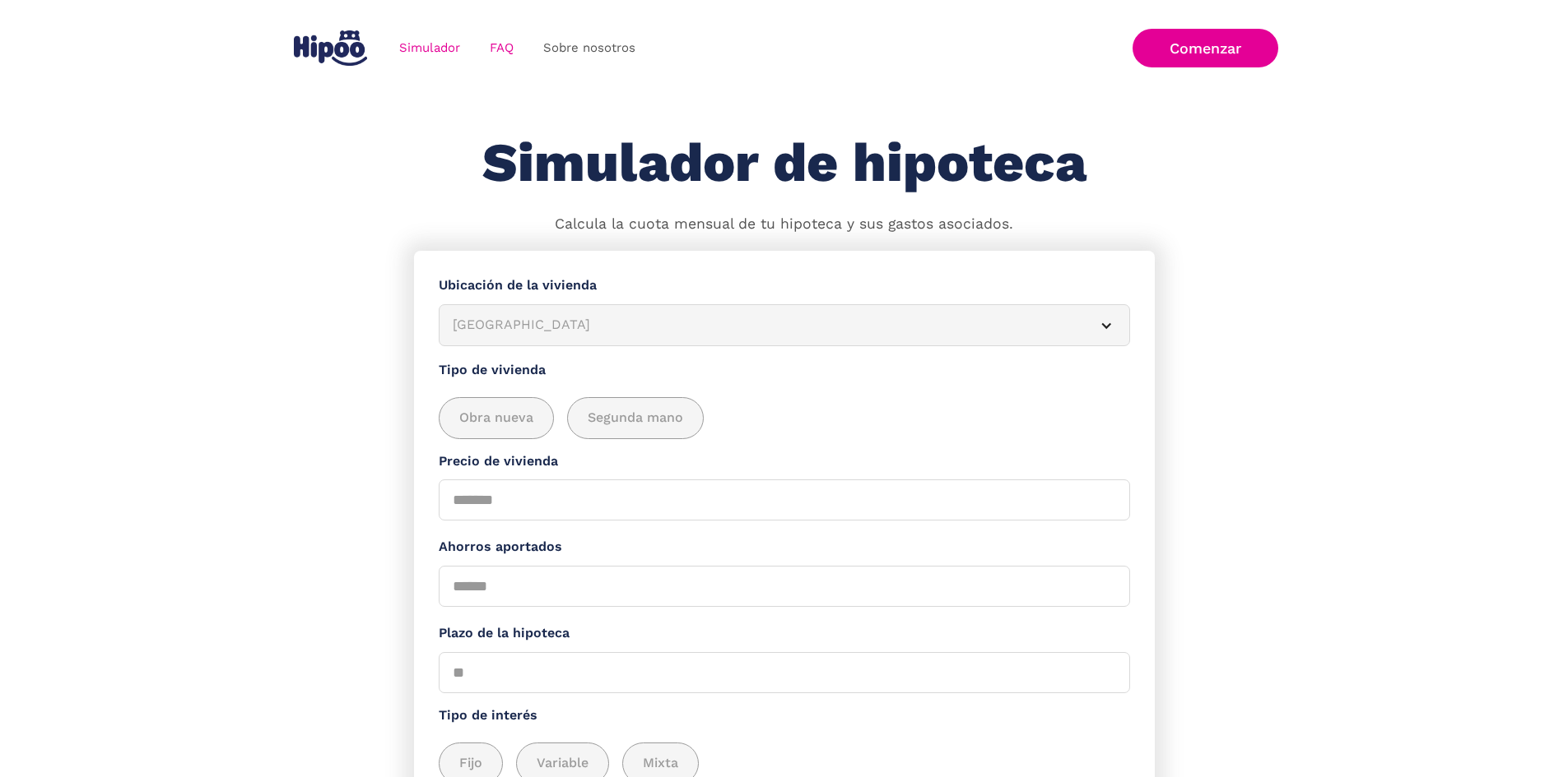
click at [497, 47] on link "FAQ" at bounding box center [502, 48] width 53 height 32
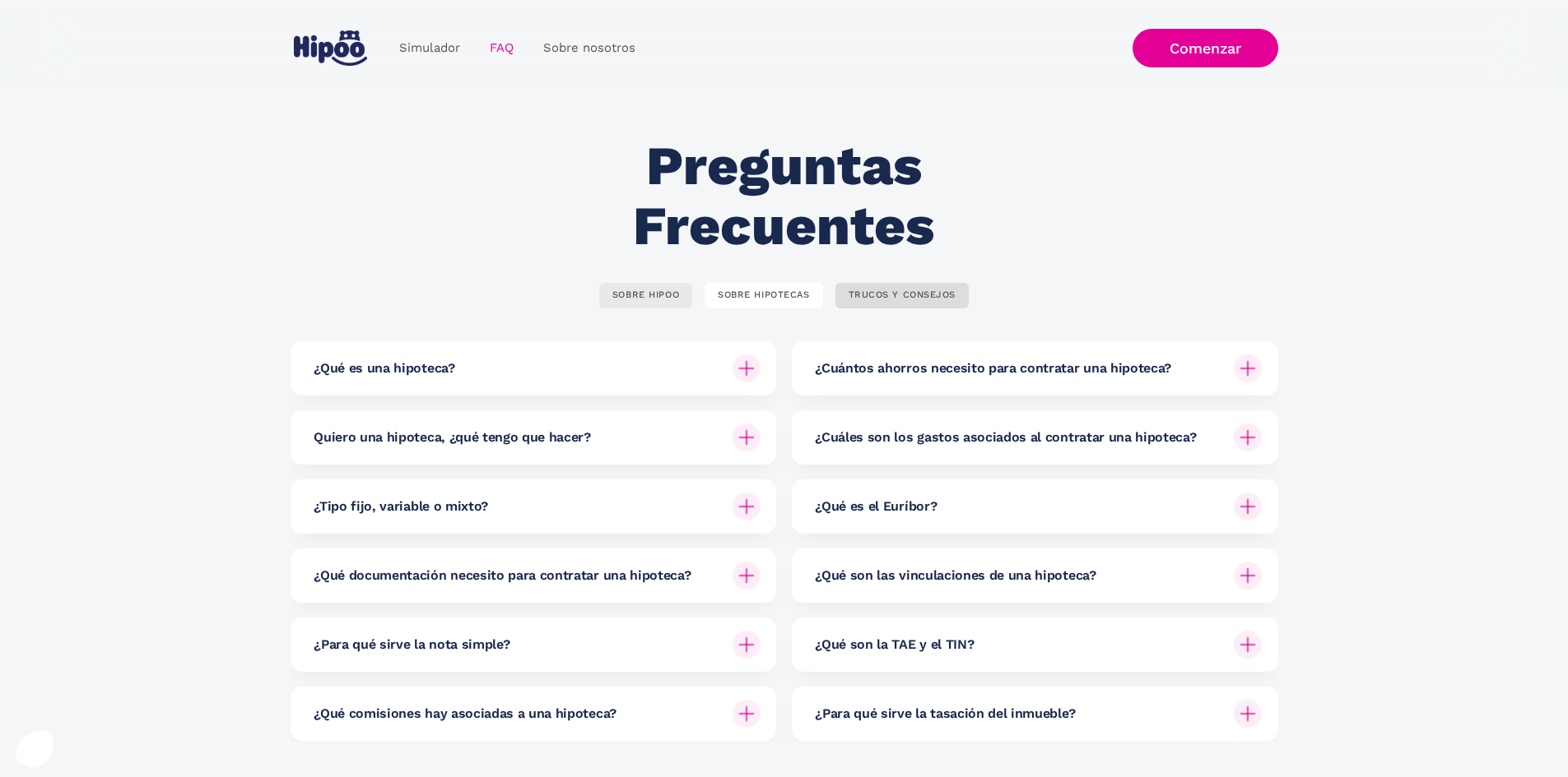
click at [650, 296] on div "SOBRE HIPOO" at bounding box center [646, 296] width 67 height 12
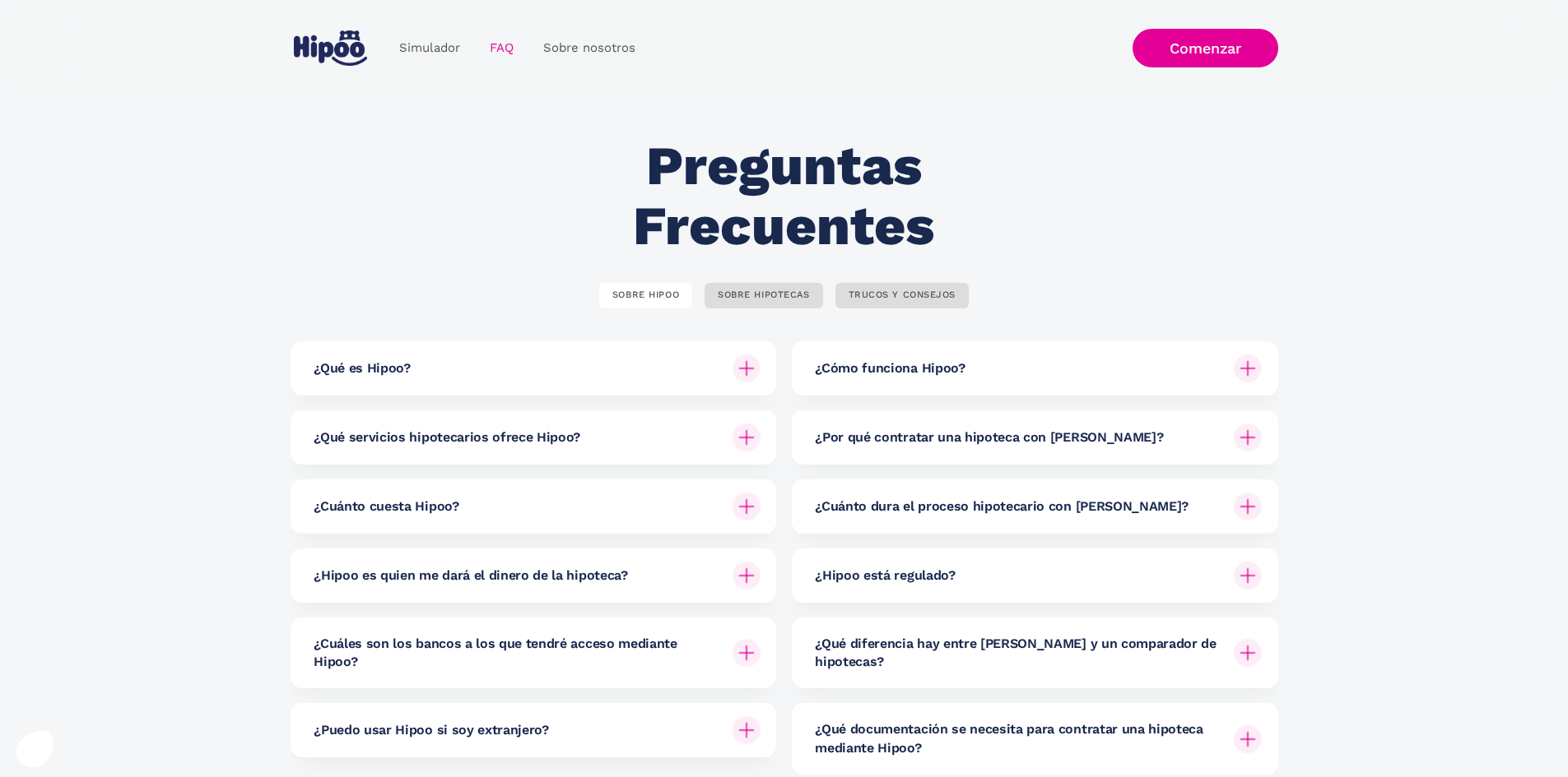
click at [752, 509] on img at bounding box center [747, 507] width 28 height 28
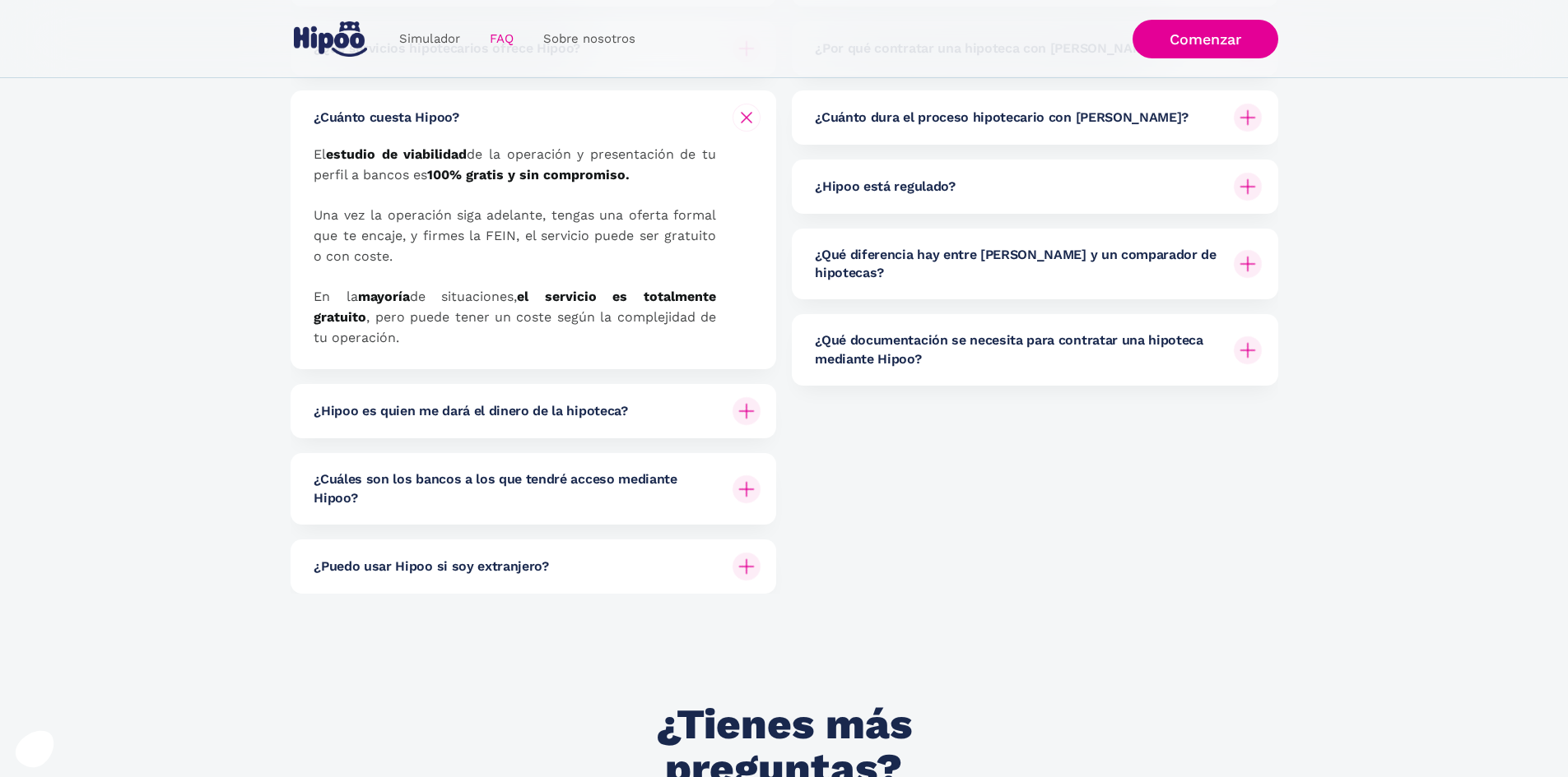
scroll to position [411, 0]
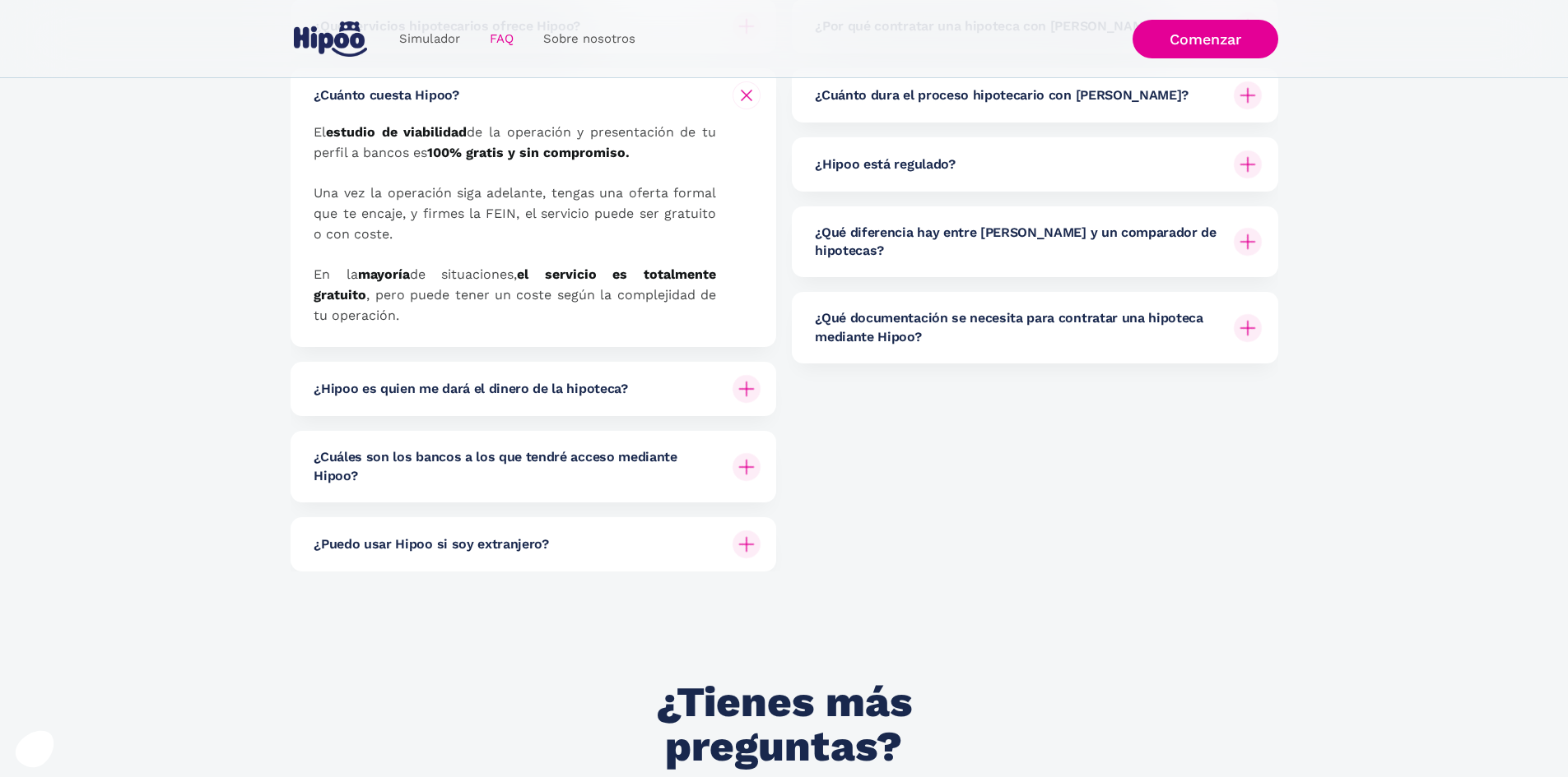
click at [751, 398] on img at bounding box center [747, 389] width 28 height 28
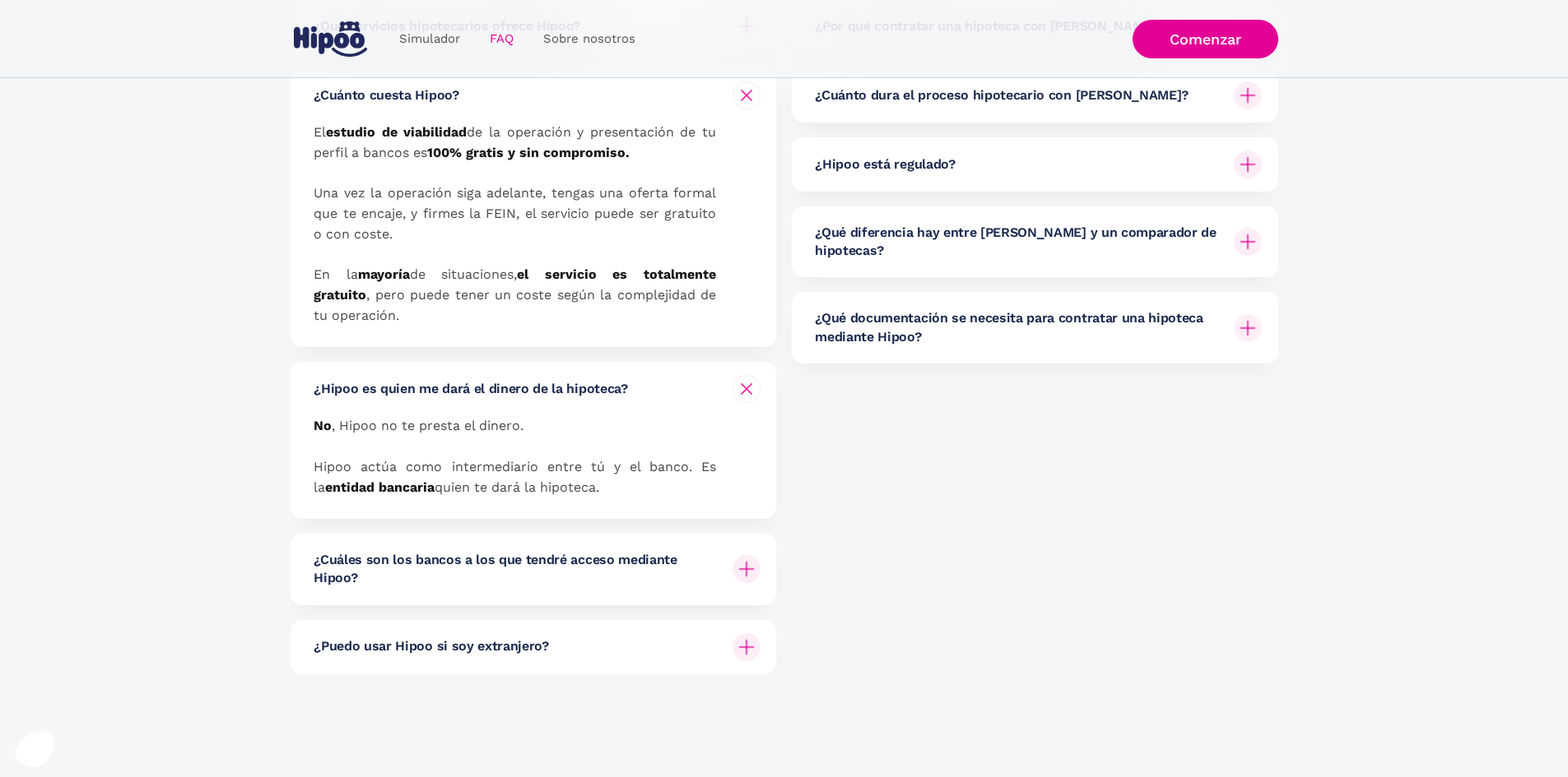
click at [742, 582] on div at bounding box center [746, 569] width 39 height 39
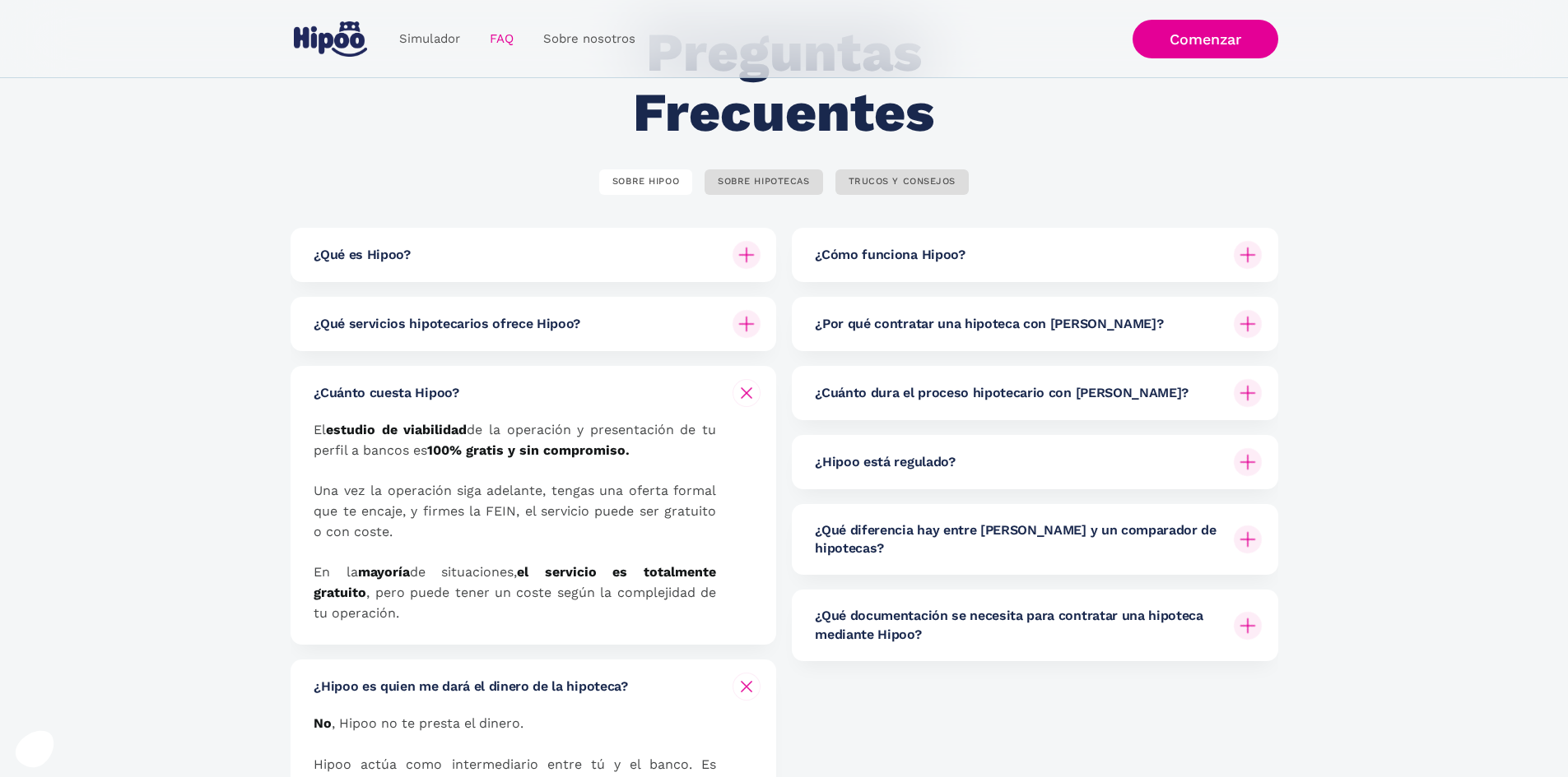
scroll to position [82, 0]
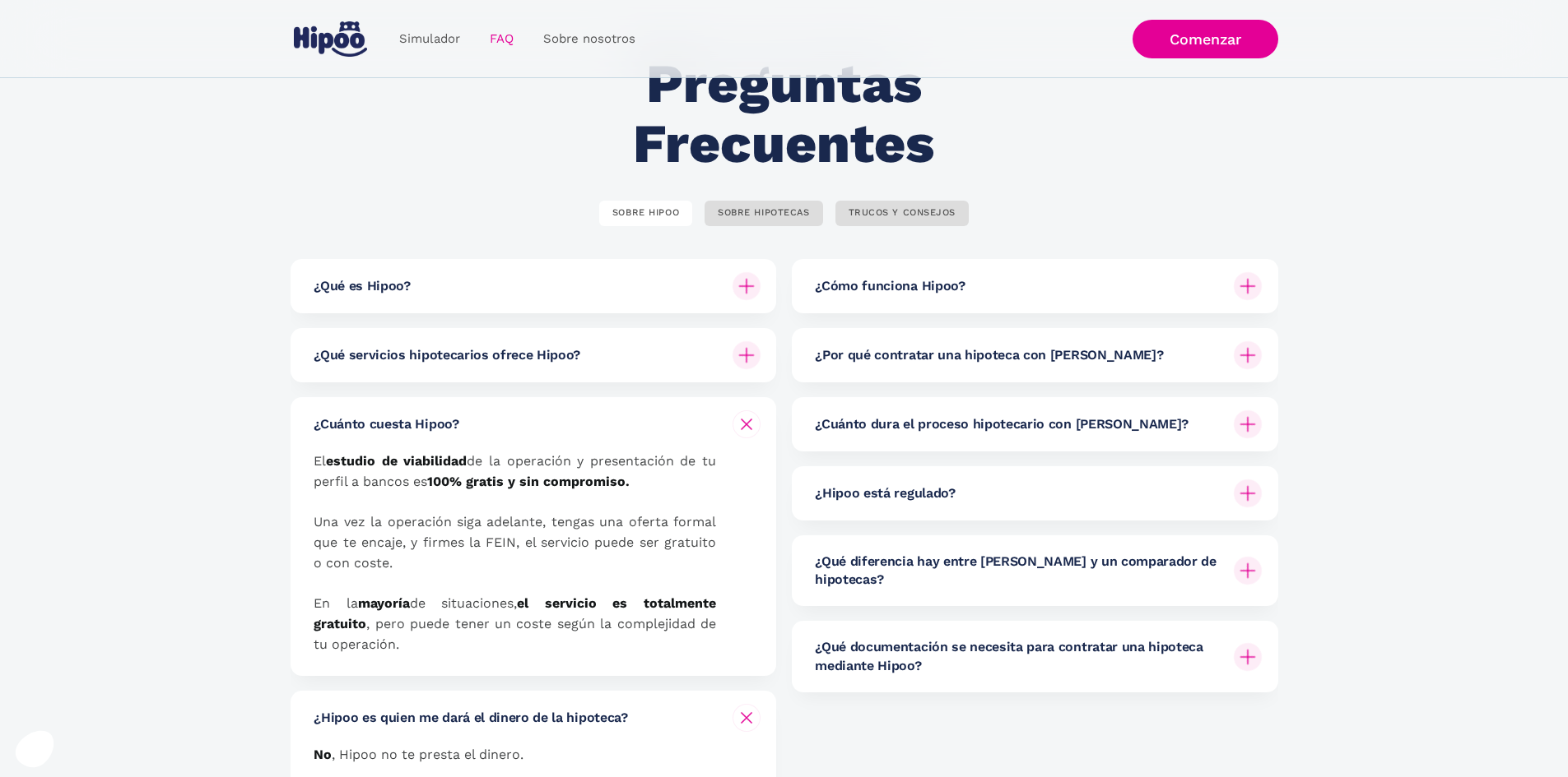
click at [1250, 295] on img at bounding box center [1248, 286] width 28 height 28
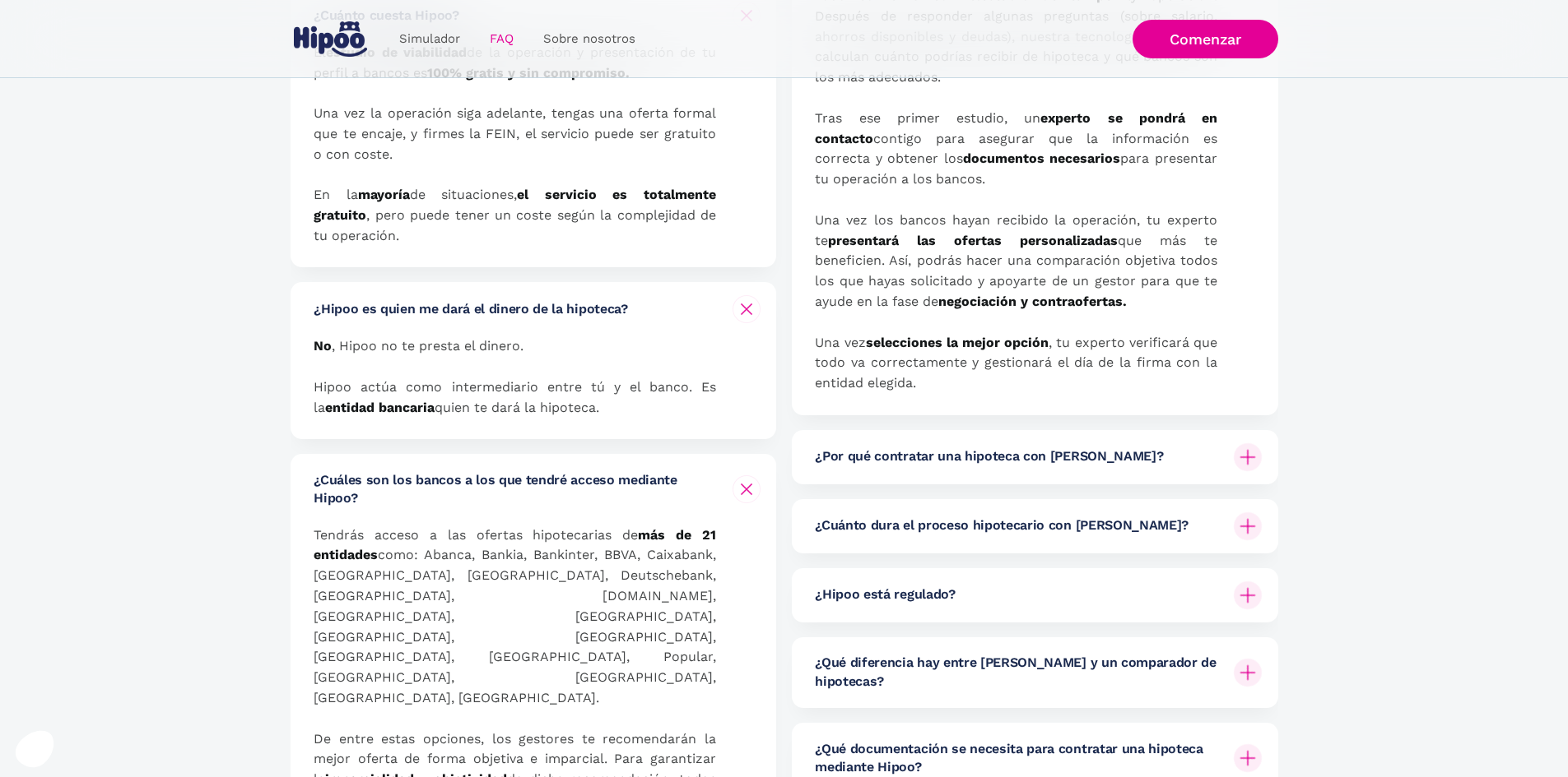
scroll to position [494, 0]
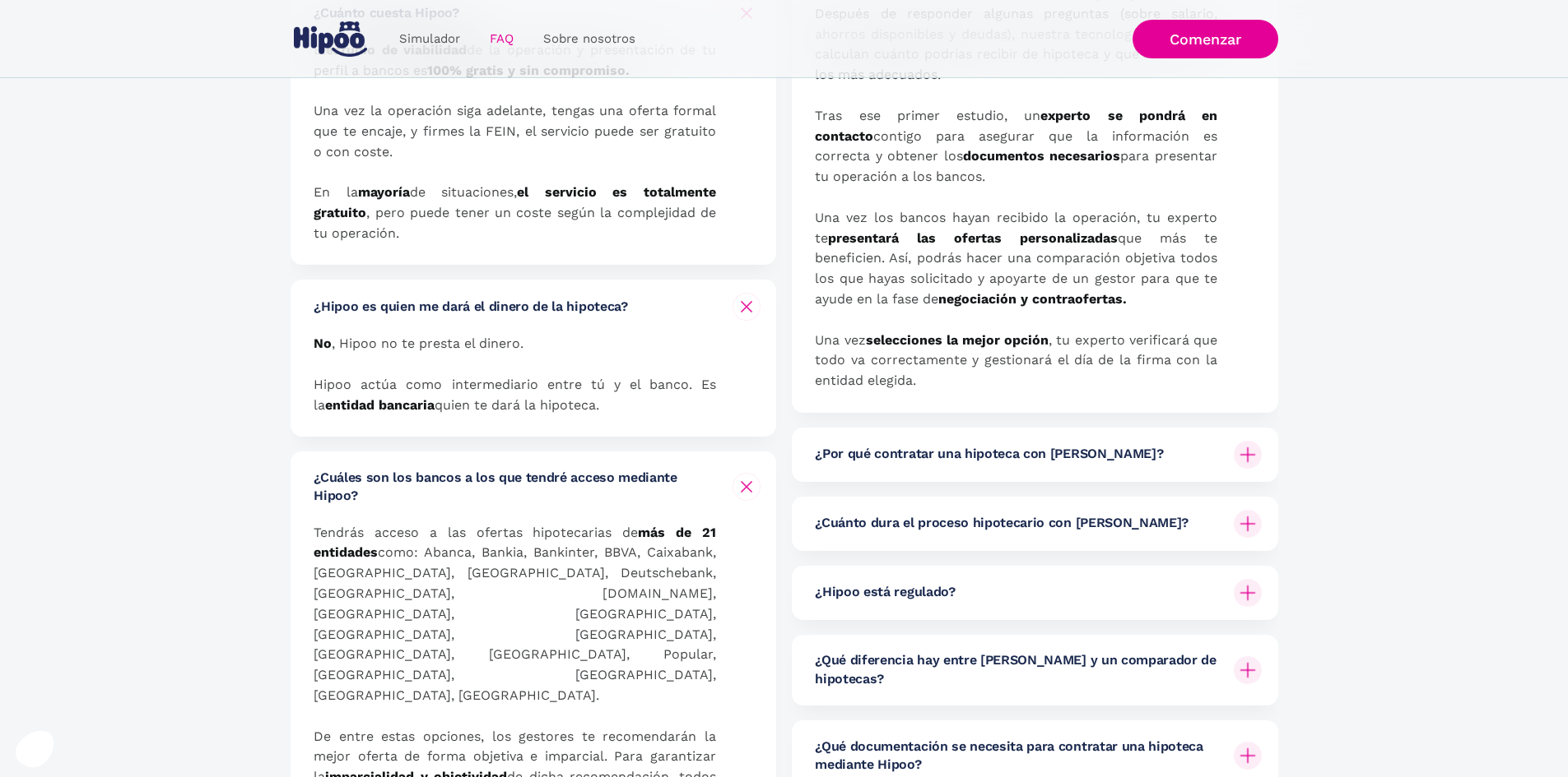
click at [1246, 456] on img at bounding box center [1248, 455] width 28 height 28
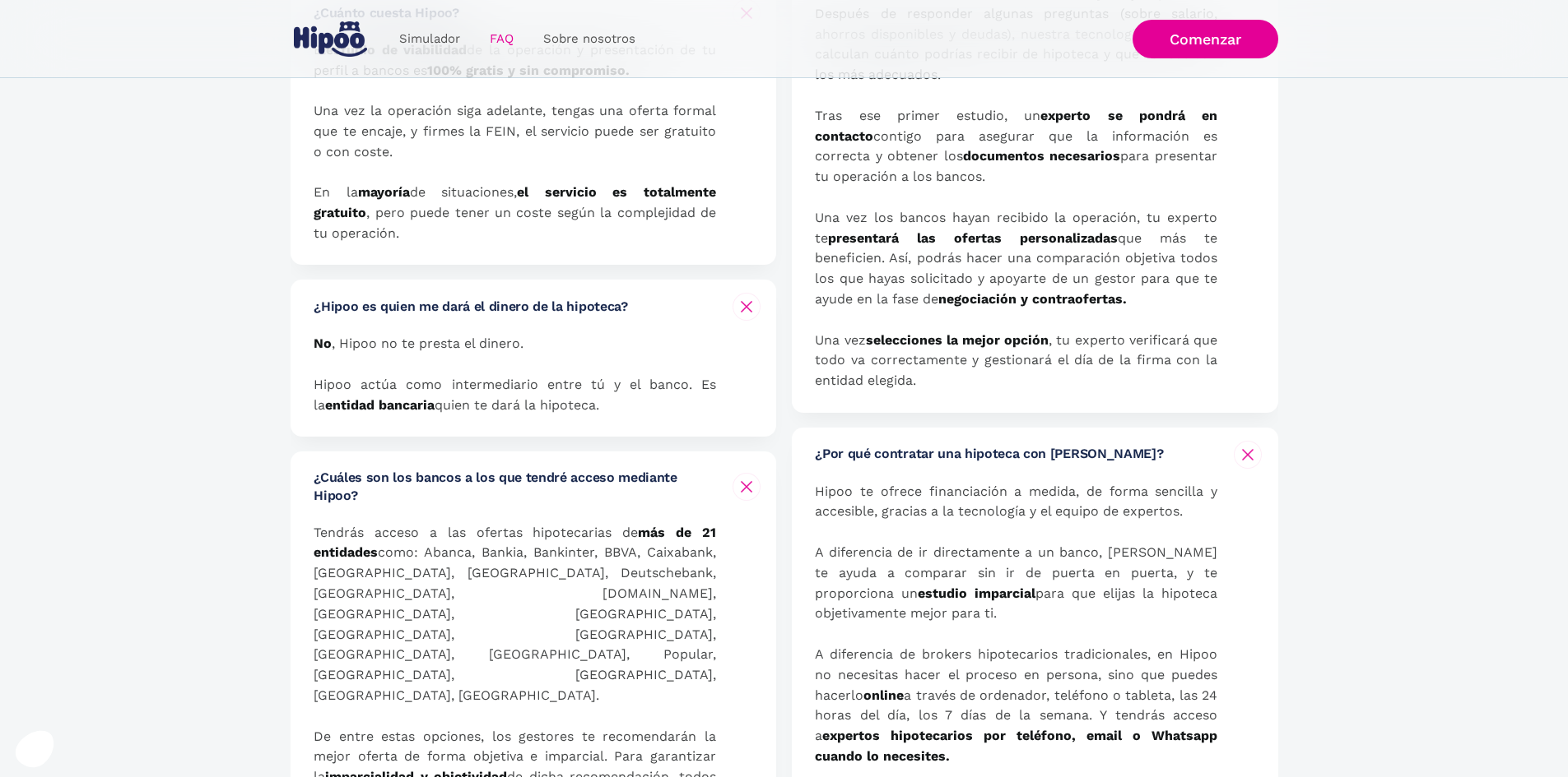
click at [1246, 456] on img at bounding box center [1248, 455] width 20 height 20
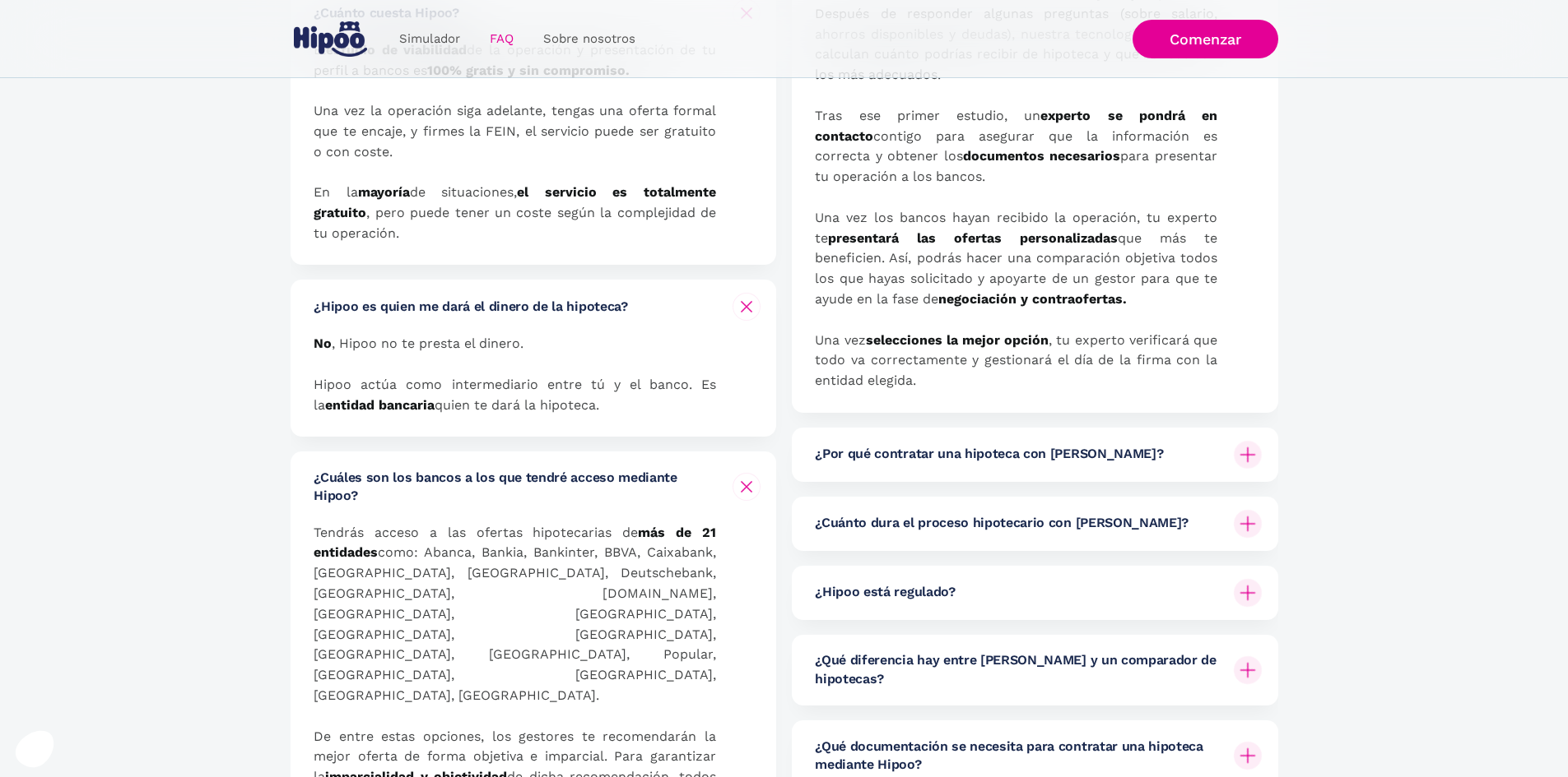
click at [1240, 518] on img at bounding box center [1248, 524] width 28 height 28
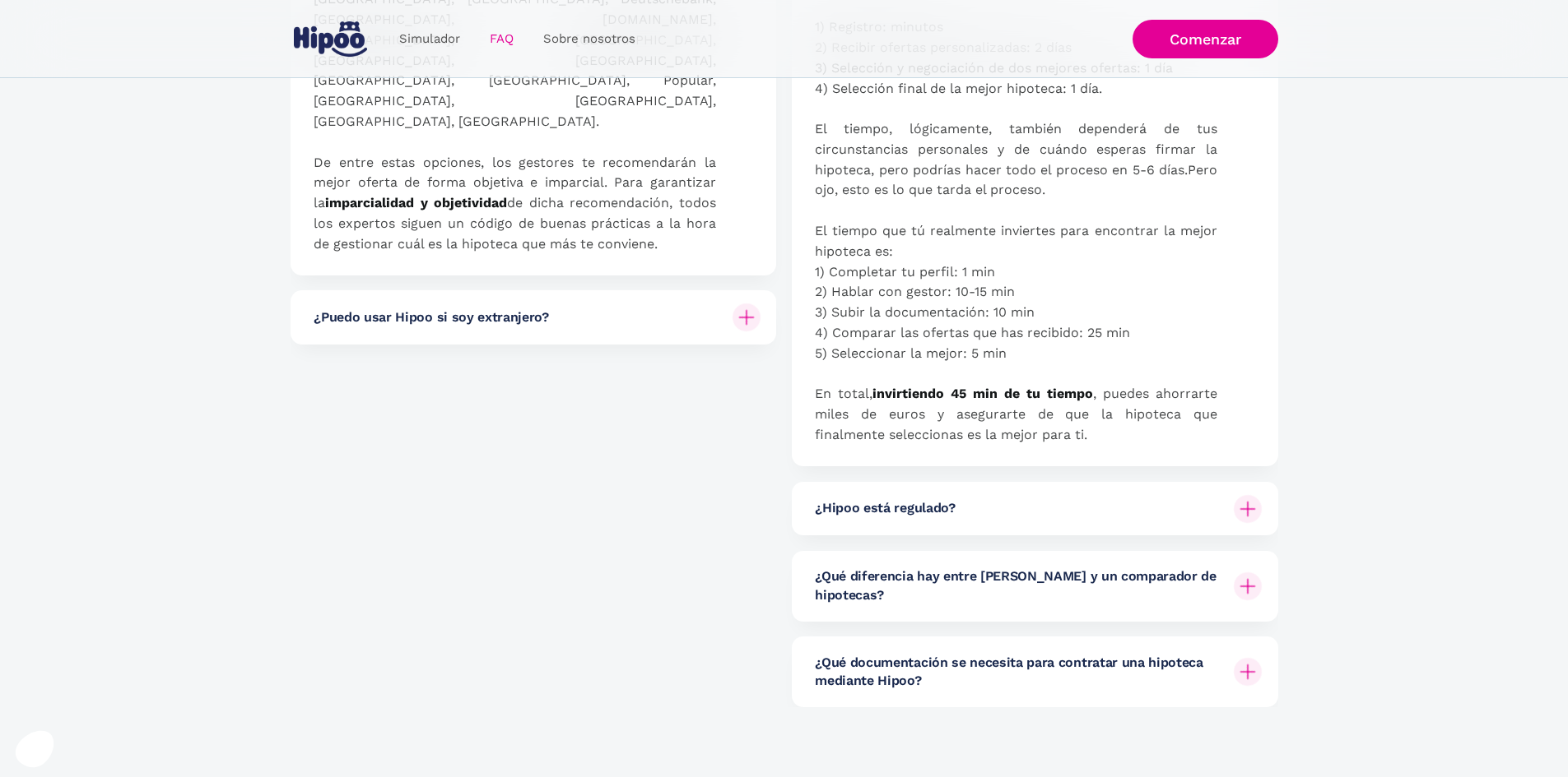
scroll to position [1069, 0]
click at [1238, 506] on img at bounding box center [1248, 507] width 28 height 28
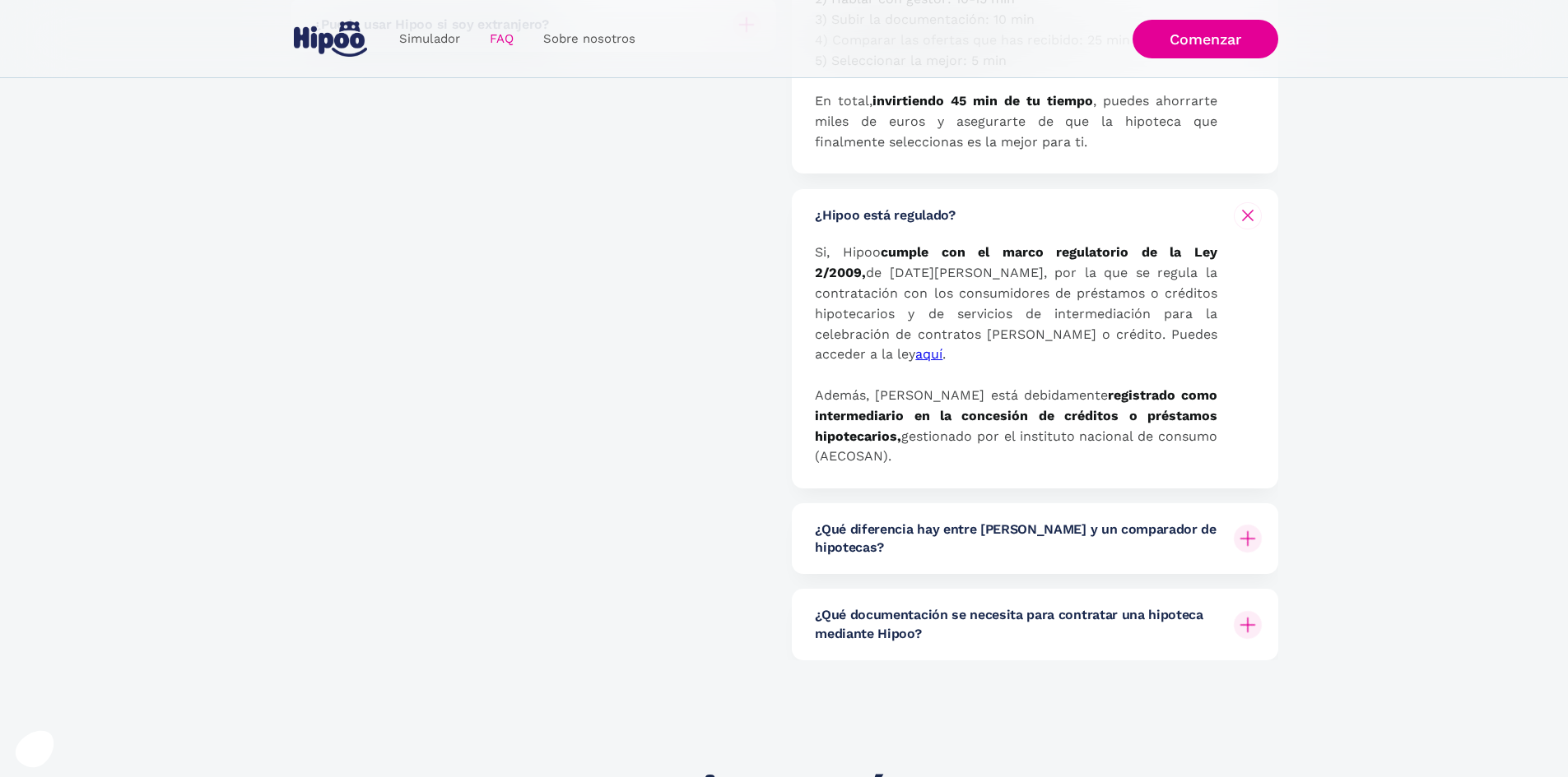
scroll to position [1398, 0]
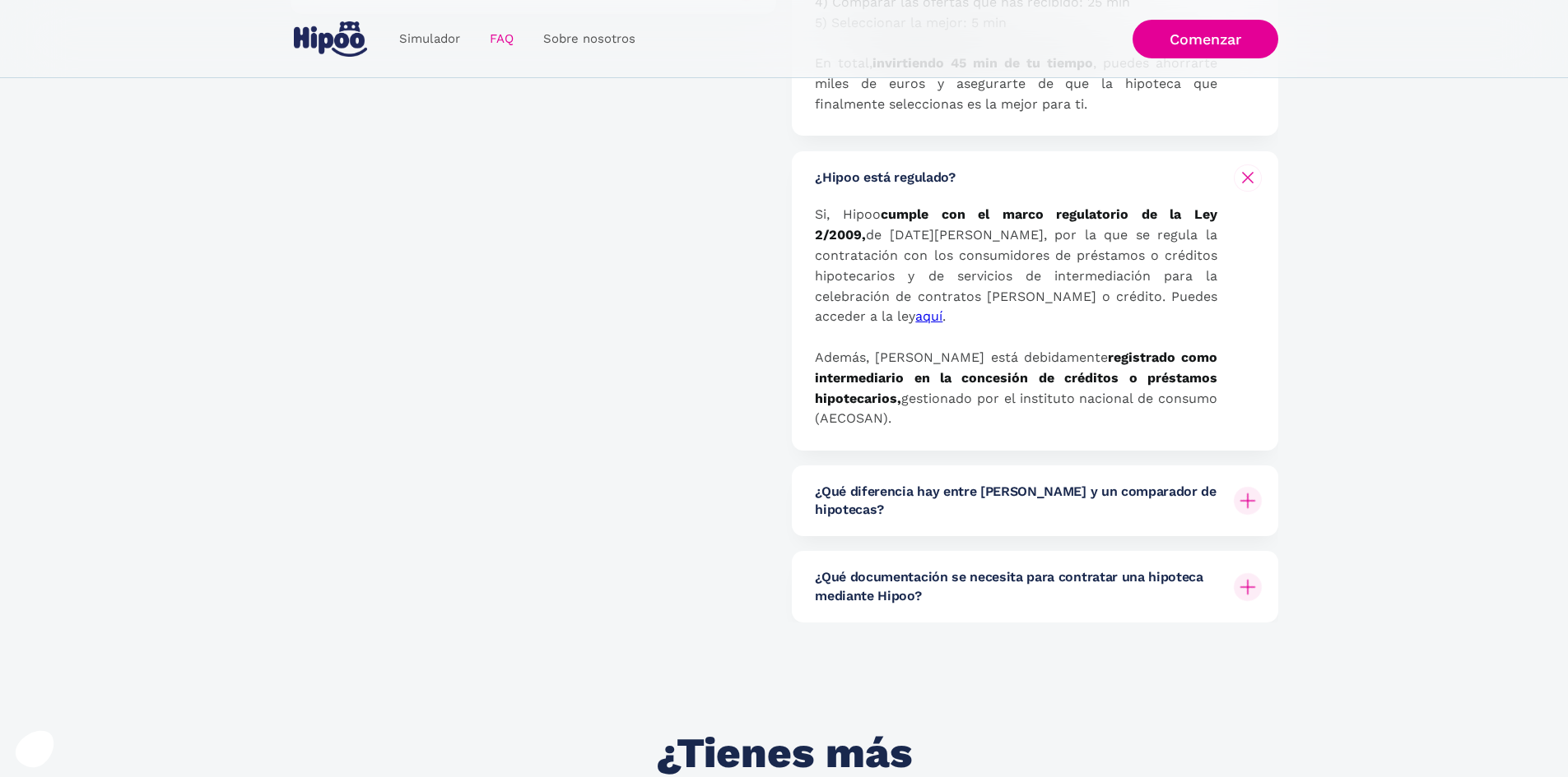
click at [1244, 487] on img at bounding box center [1248, 501] width 28 height 28
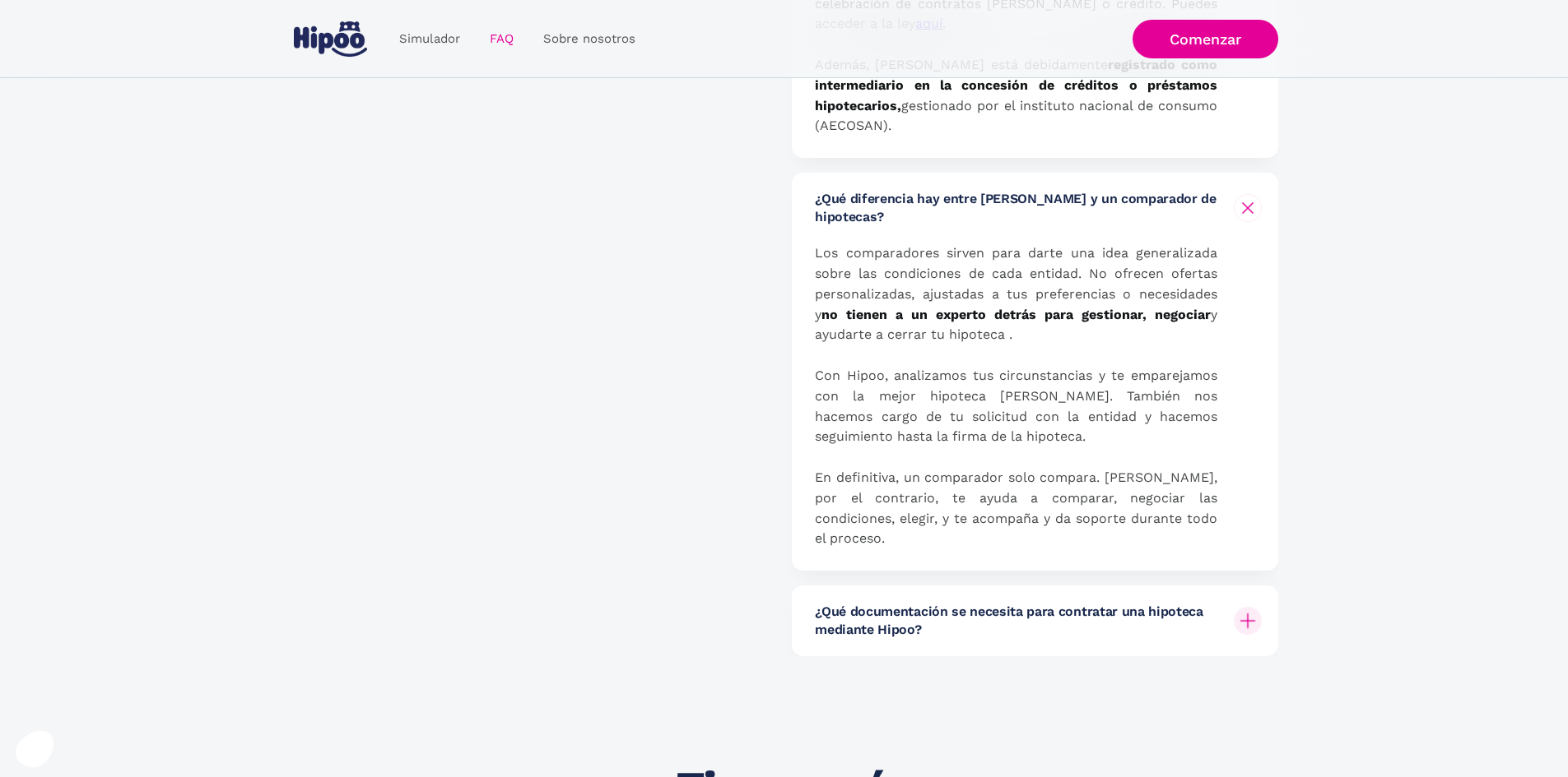
scroll to position [1727, 0]
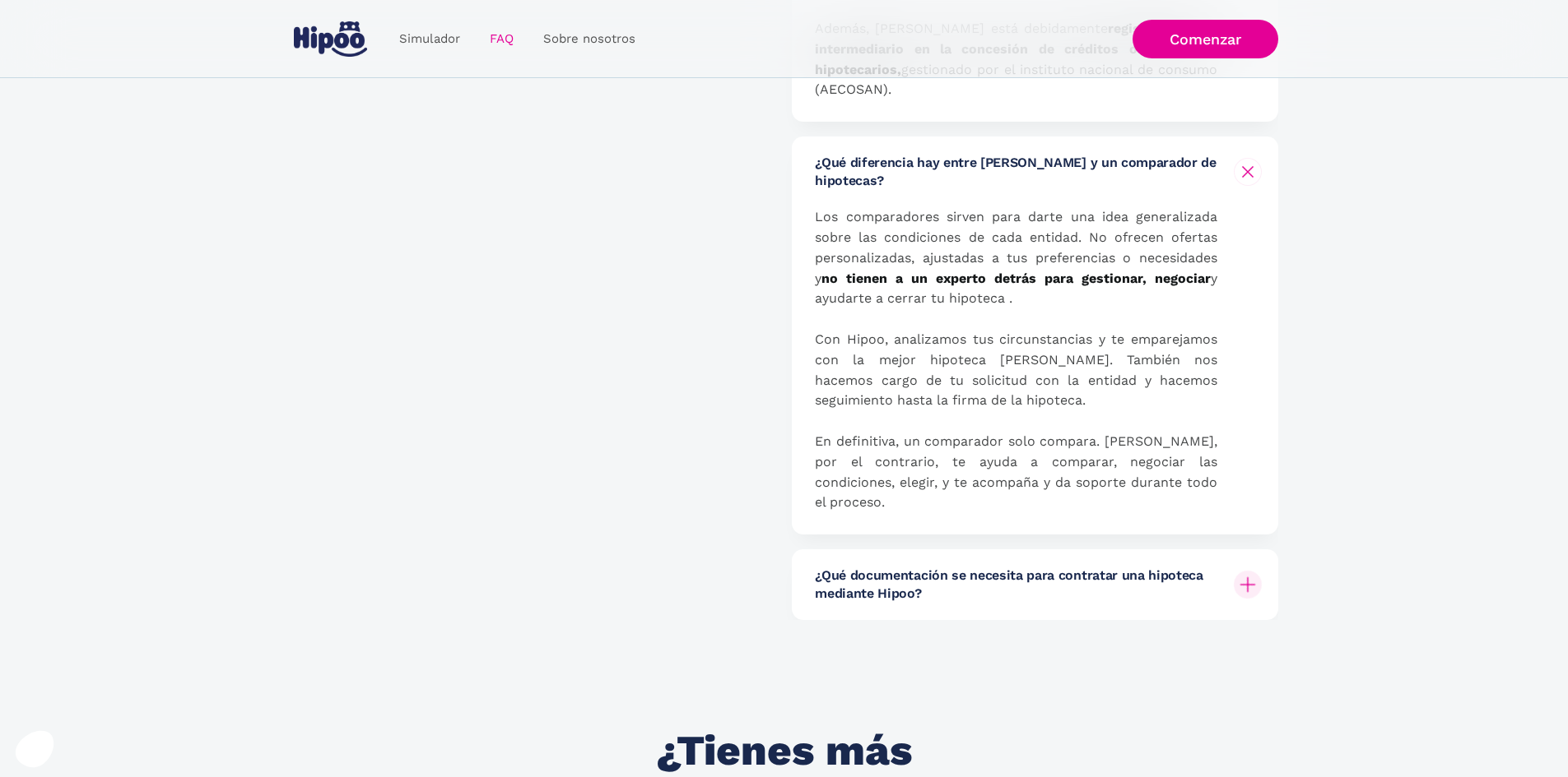
click at [1241, 571] on img at bounding box center [1248, 585] width 28 height 28
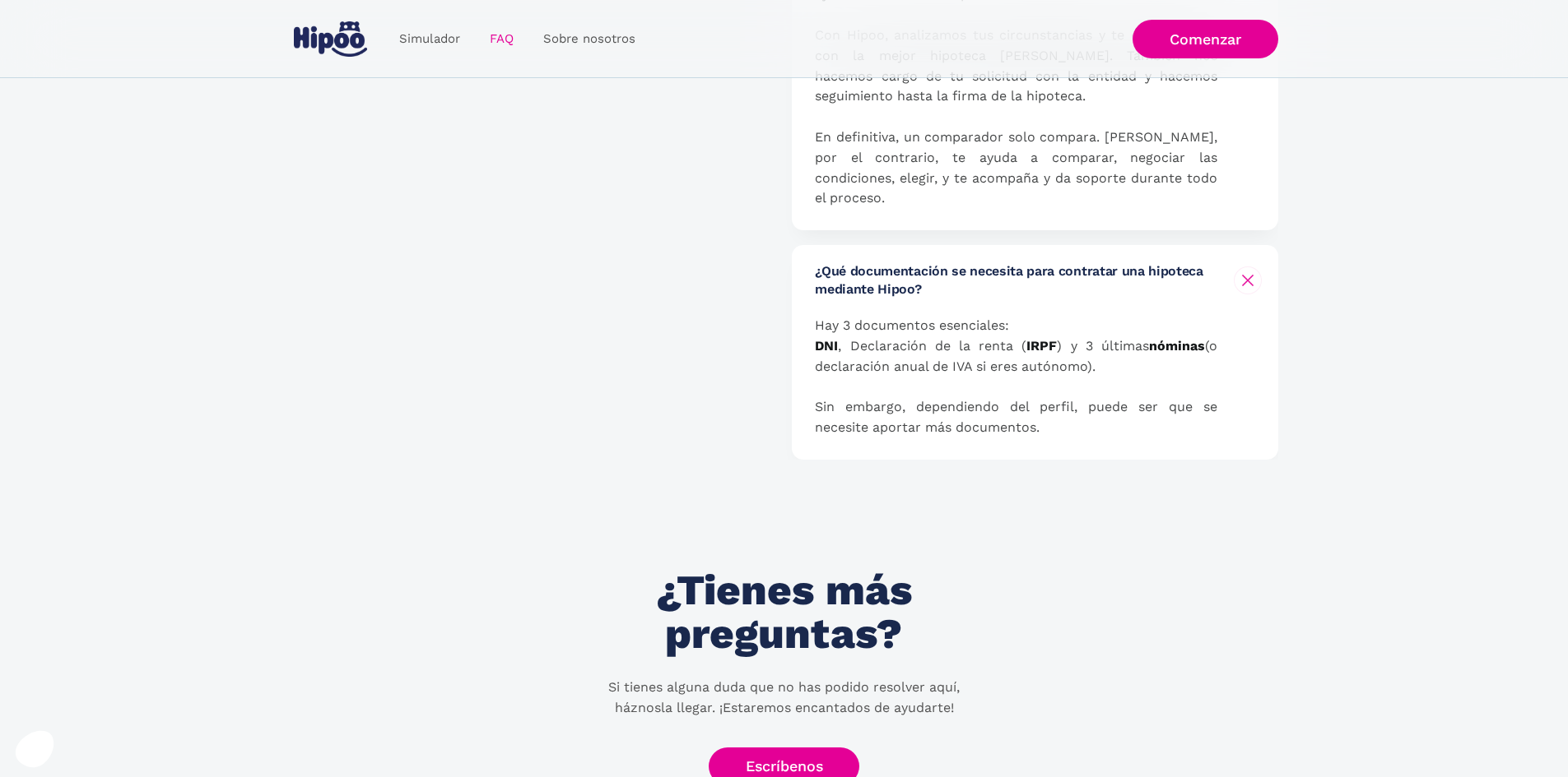
scroll to position [1621, 0]
